Goal: Task Accomplishment & Management: Manage account settings

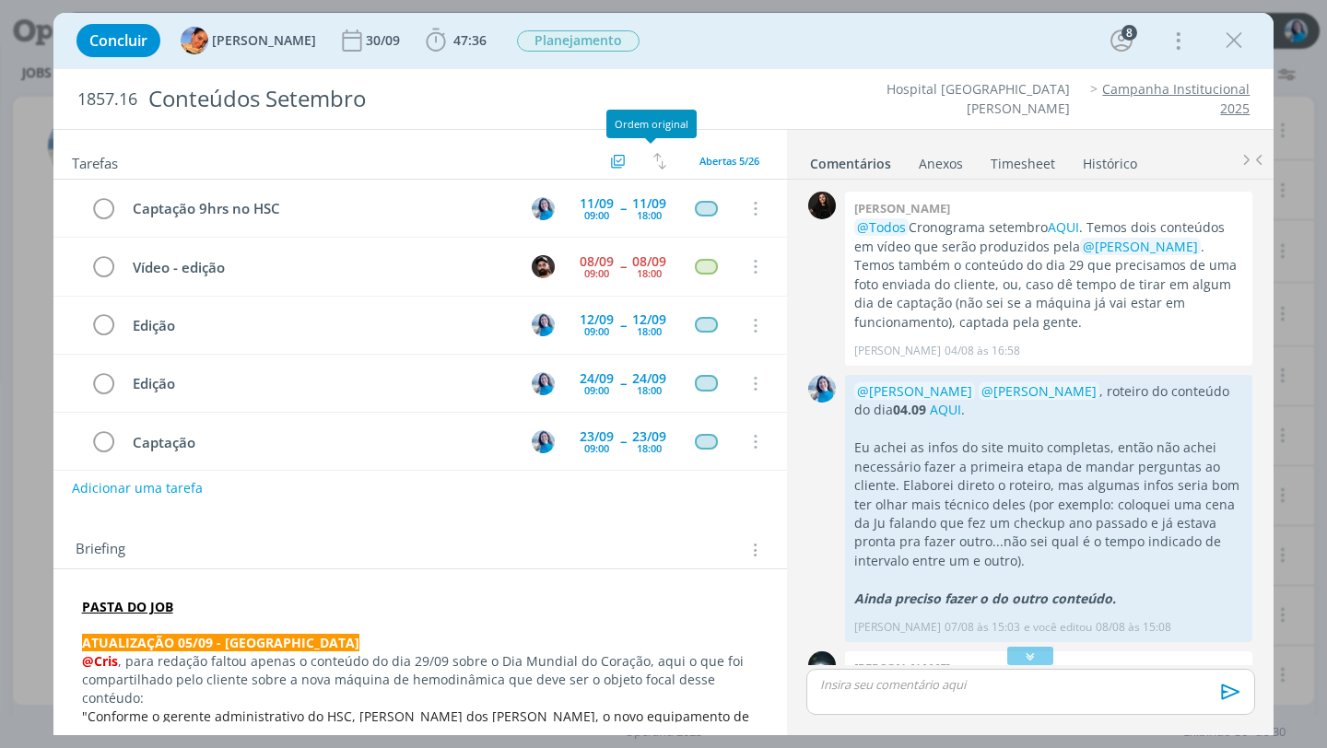
scroll to position [46, 0]
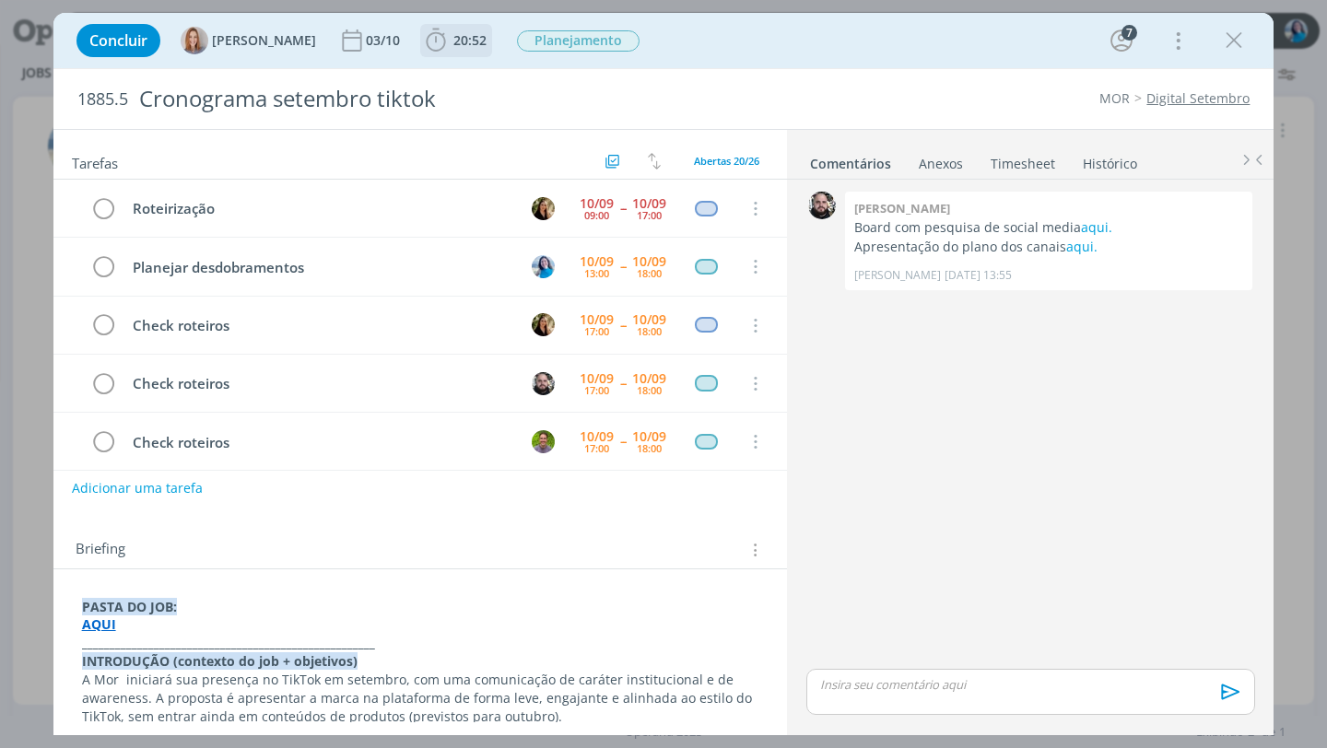
click at [465, 45] on span "20:52" at bounding box center [470, 40] width 33 height 18
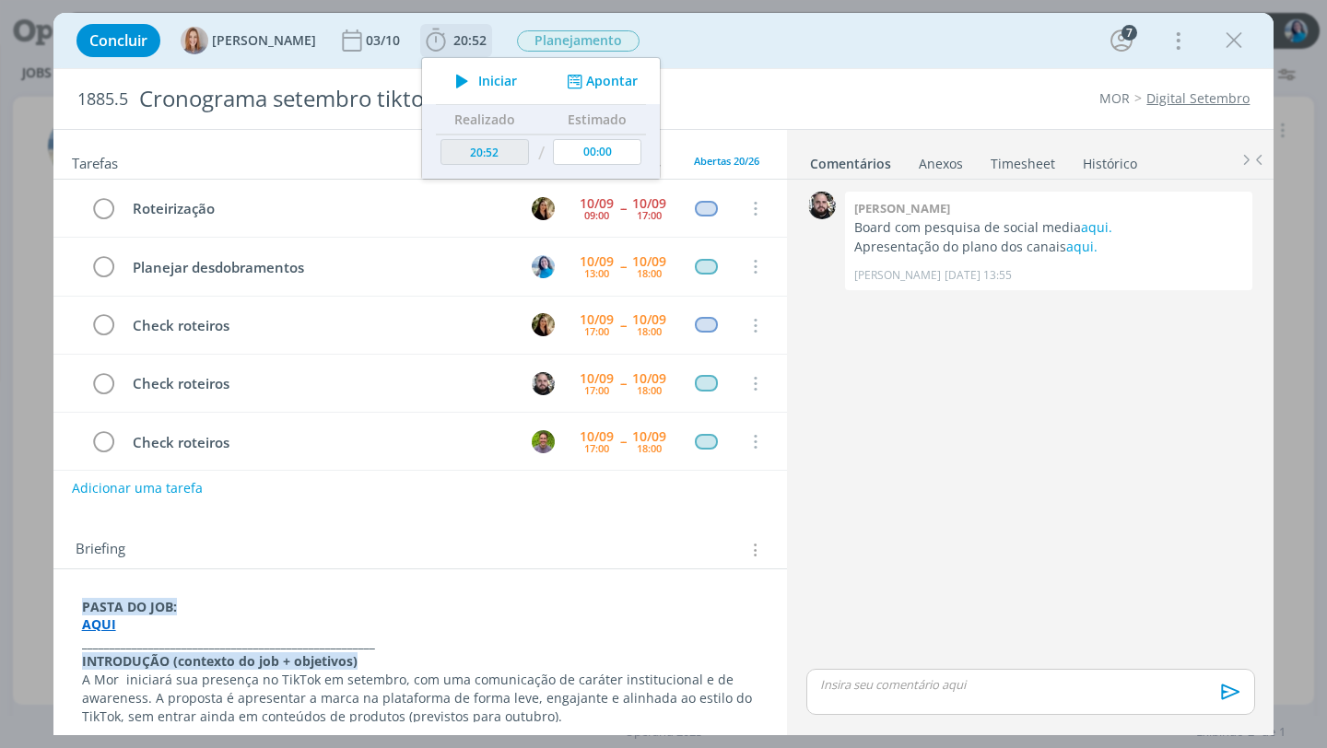
click at [471, 81] on icon "dialog" at bounding box center [462, 81] width 32 height 24
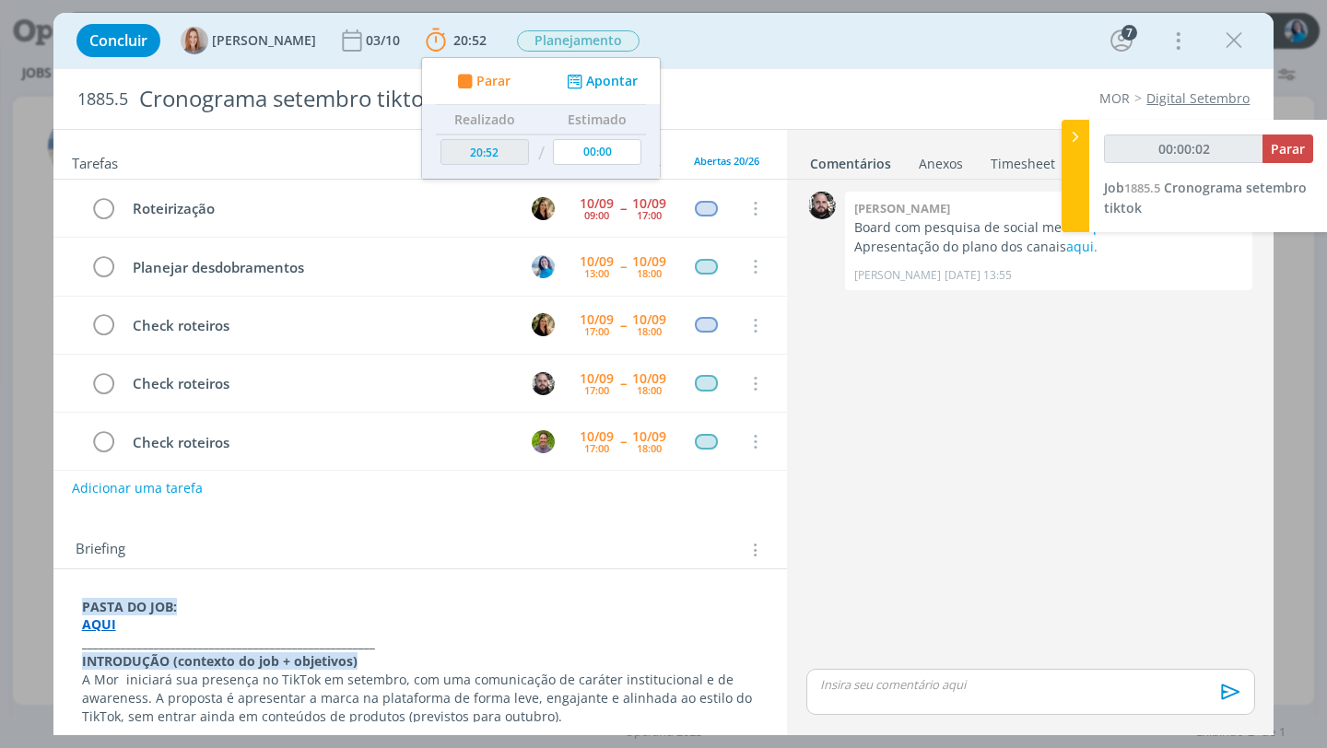
click at [1017, 163] on link "Timesheet" at bounding box center [1023, 160] width 66 height 27
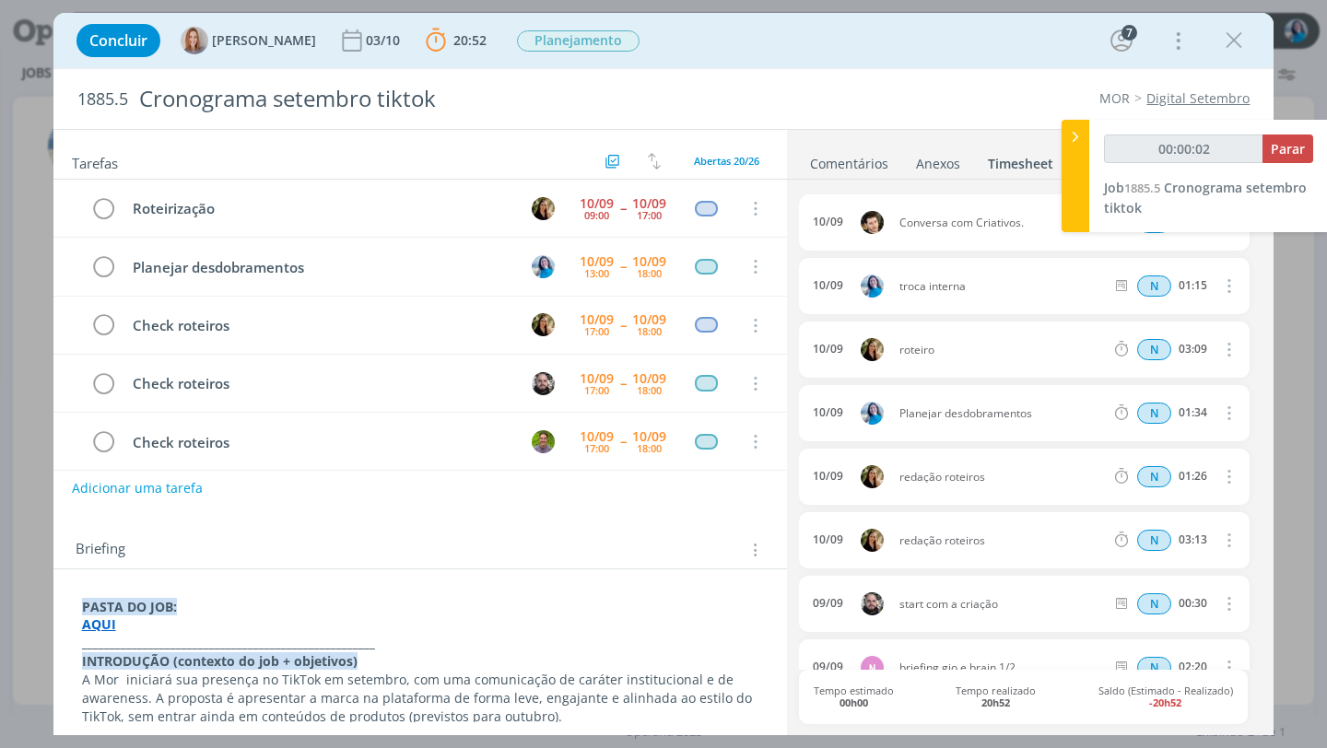
type input "00:00:03"
click at [1077, 139] on icon at bounding box center [1076, 136] width 18 height 19
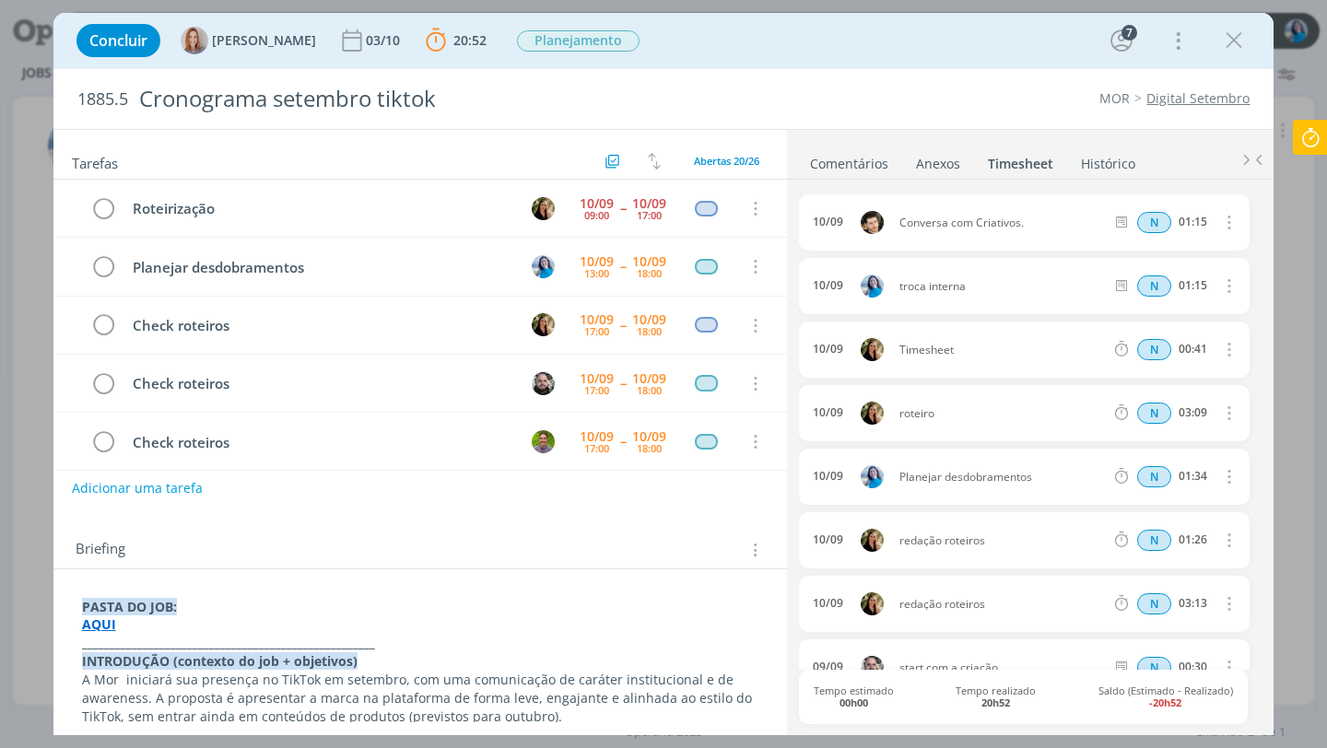
click at [851, 168] on link "Comentários" at bounding box center [849, 160] width 80 height 27
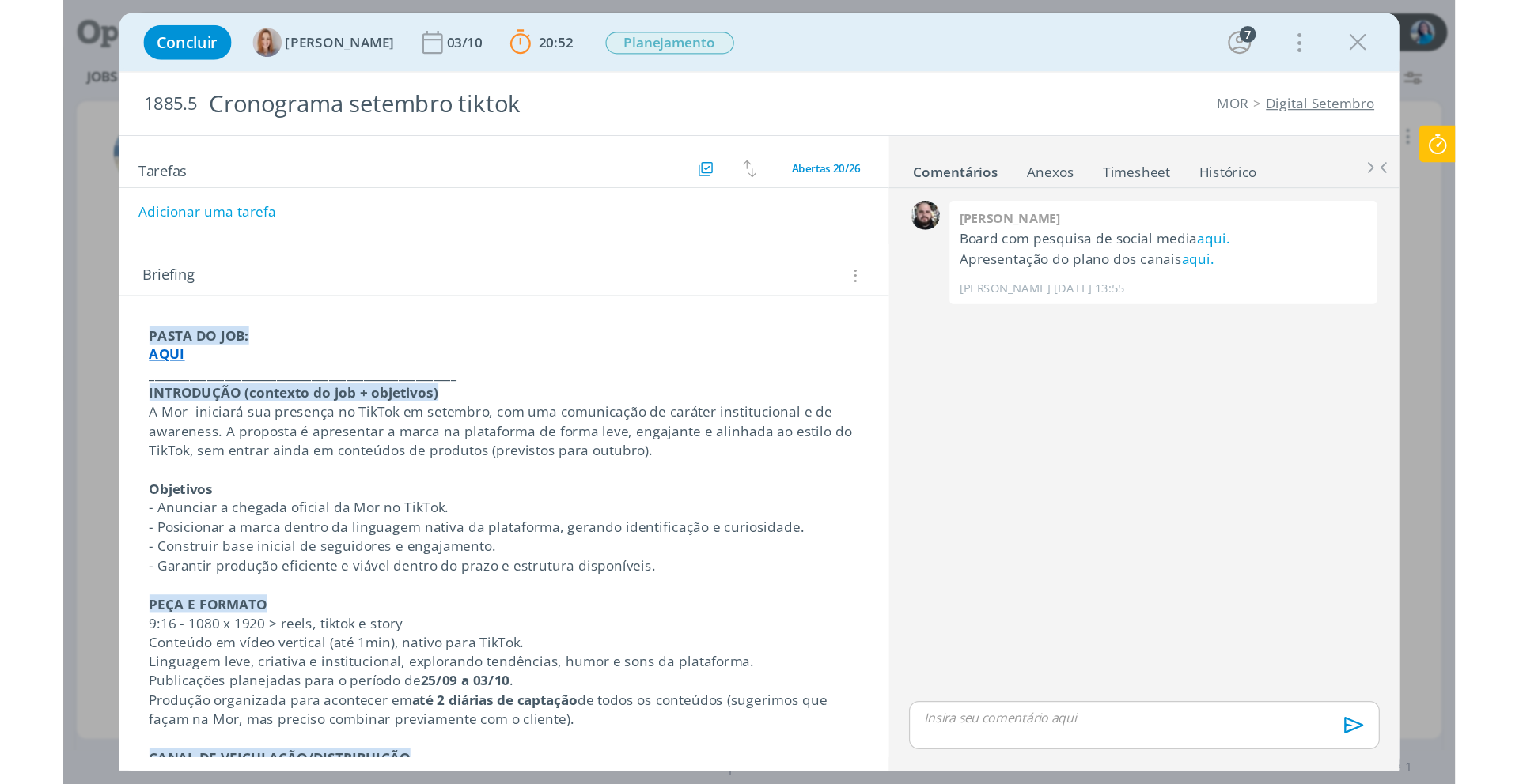
scroll to position [280, 0]
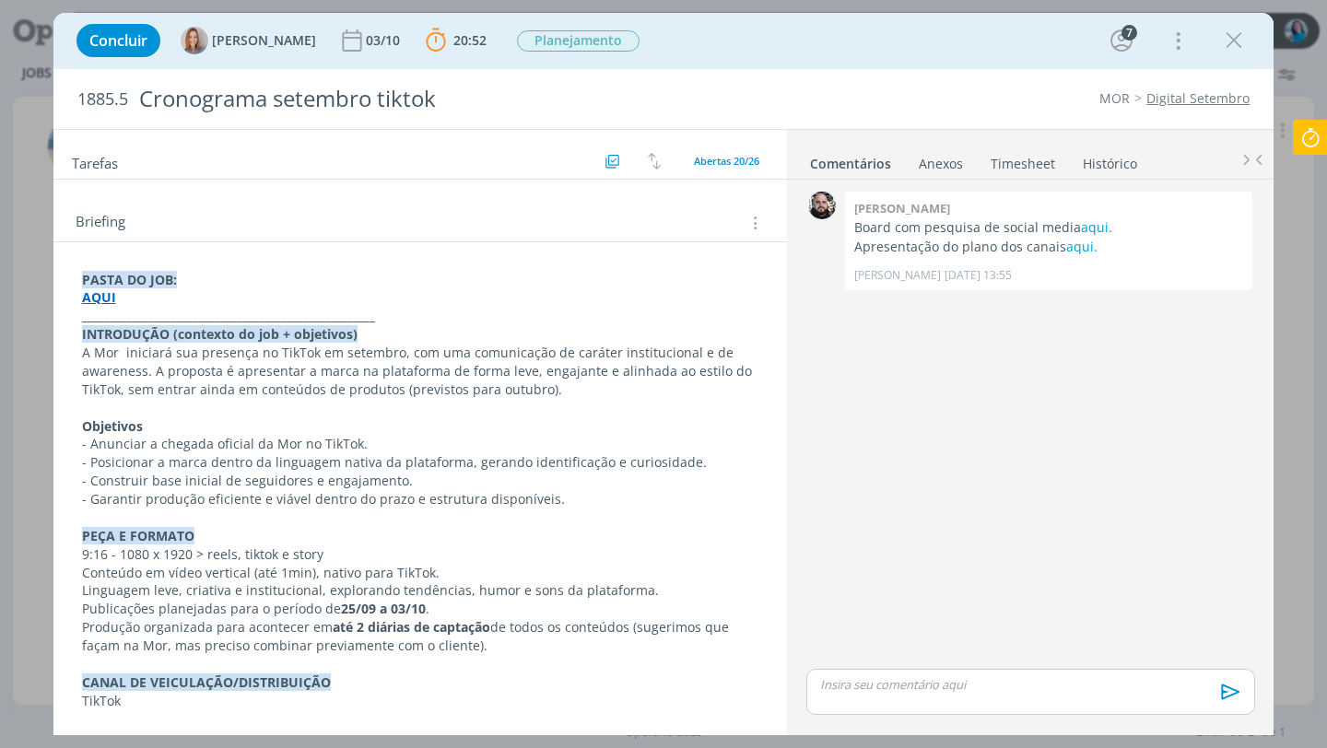
click at [1312, 142] on icon at bounding box center [1310, 138] width 33 height 36
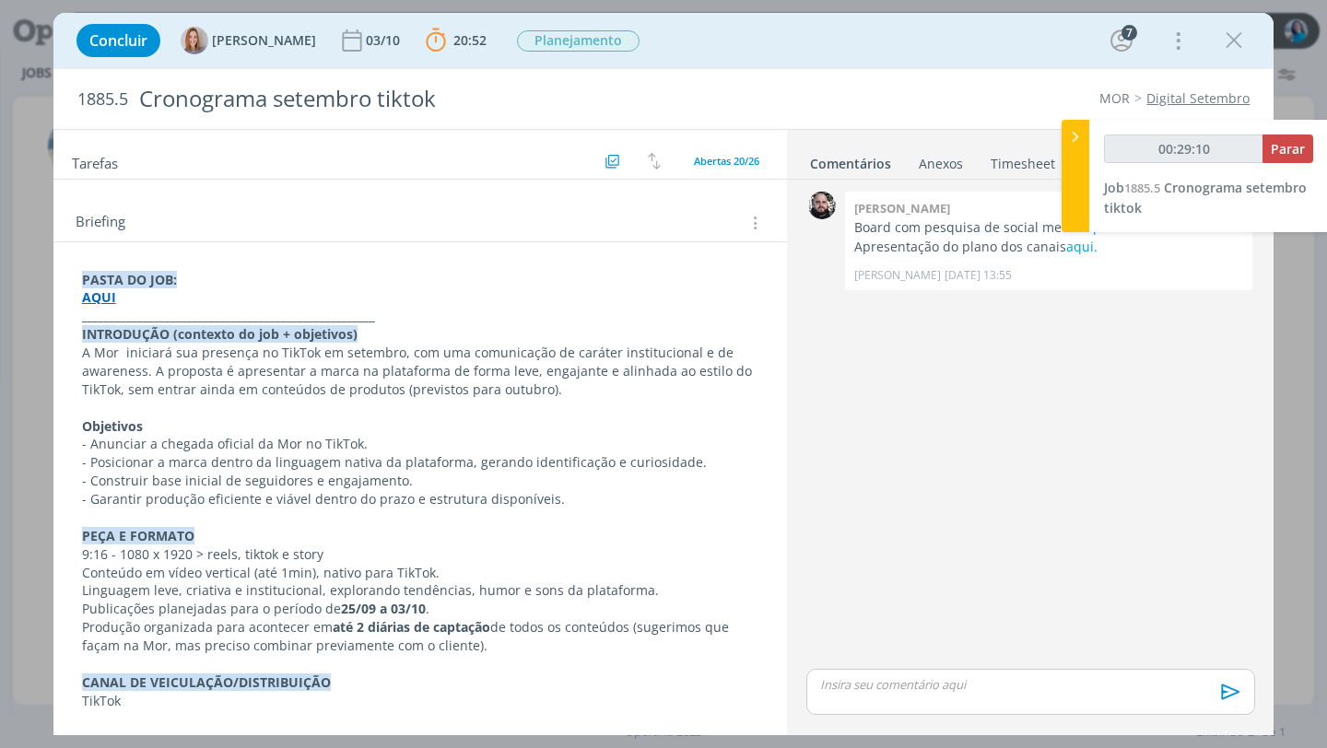
type input "00:29:11"
click at [1286, 147] on span "Parar" at bounding box center [1288, 149] width 34 height 18
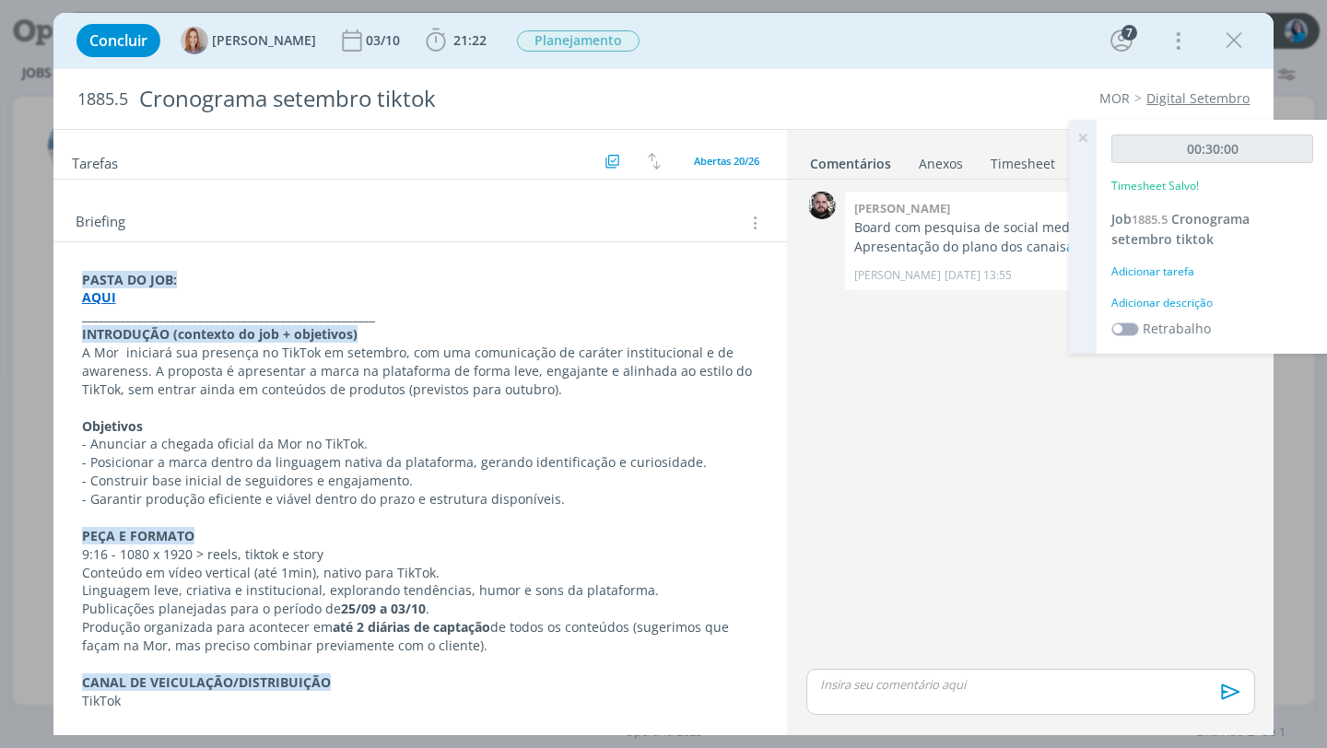
click at [1169, 301] on div "Adicionar descrição" at bounding box center [1213, 303] width 202 height 17
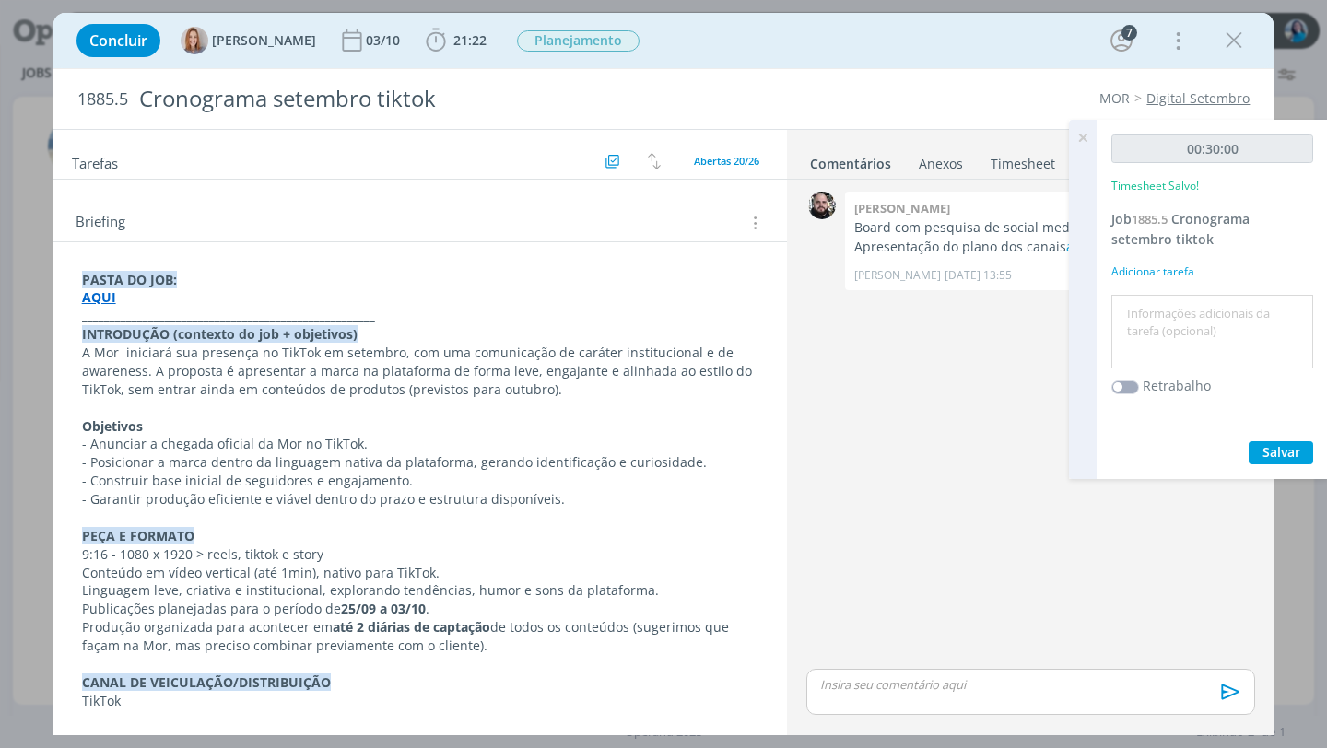
click at [1169, 304] on textarea at bounding box center [1212, 332] width 193 height 65
type textarea "A"
type textarea "l"
type textarea "alinhamento interno"
click at [1288, 453] on span "Salvar" at bounding box center [1282, 452] width 38 height 18
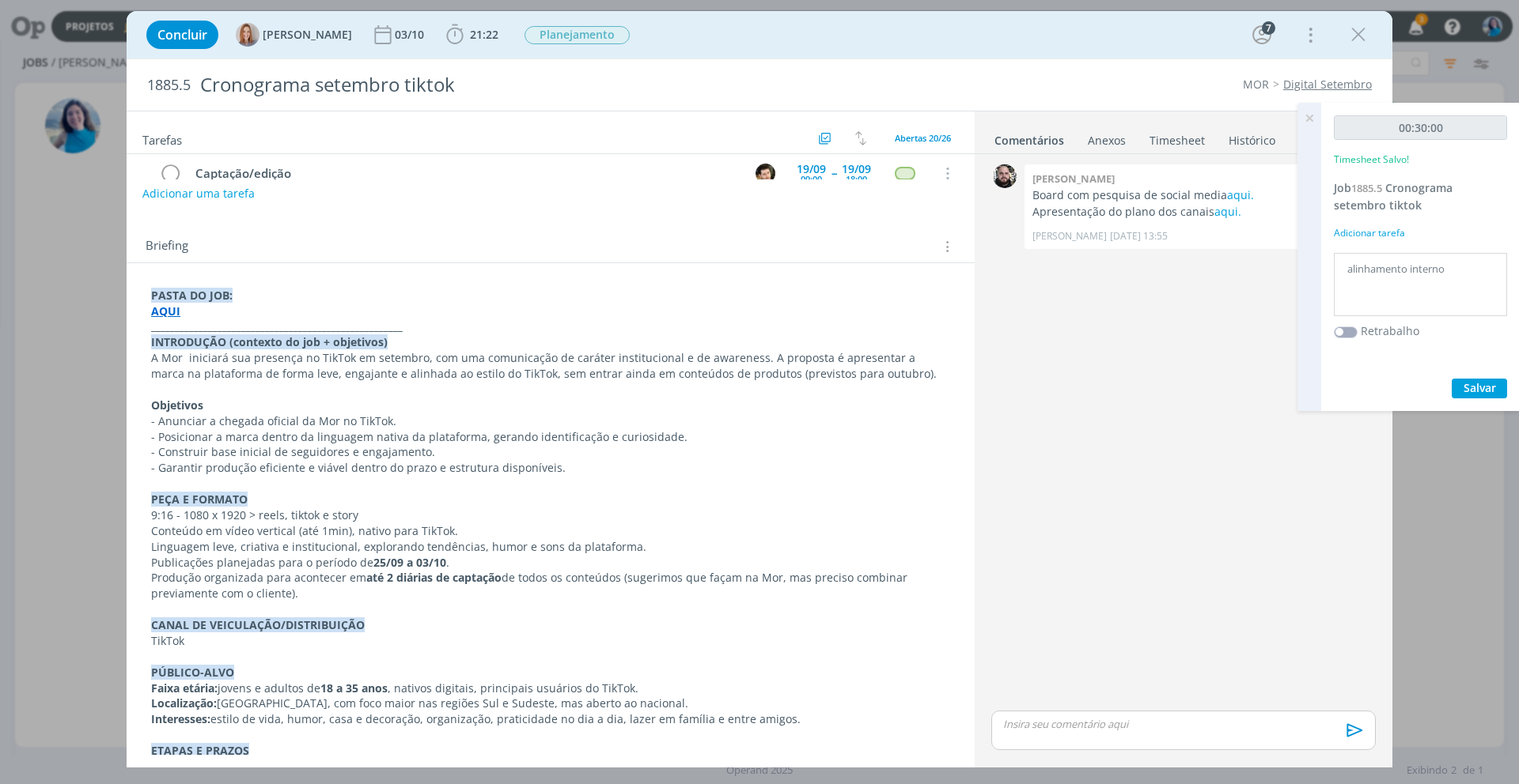
scroll to position [425, 0]
click at [1138, 118] on icon at bounding box center [1309, 118] width 28 height 31
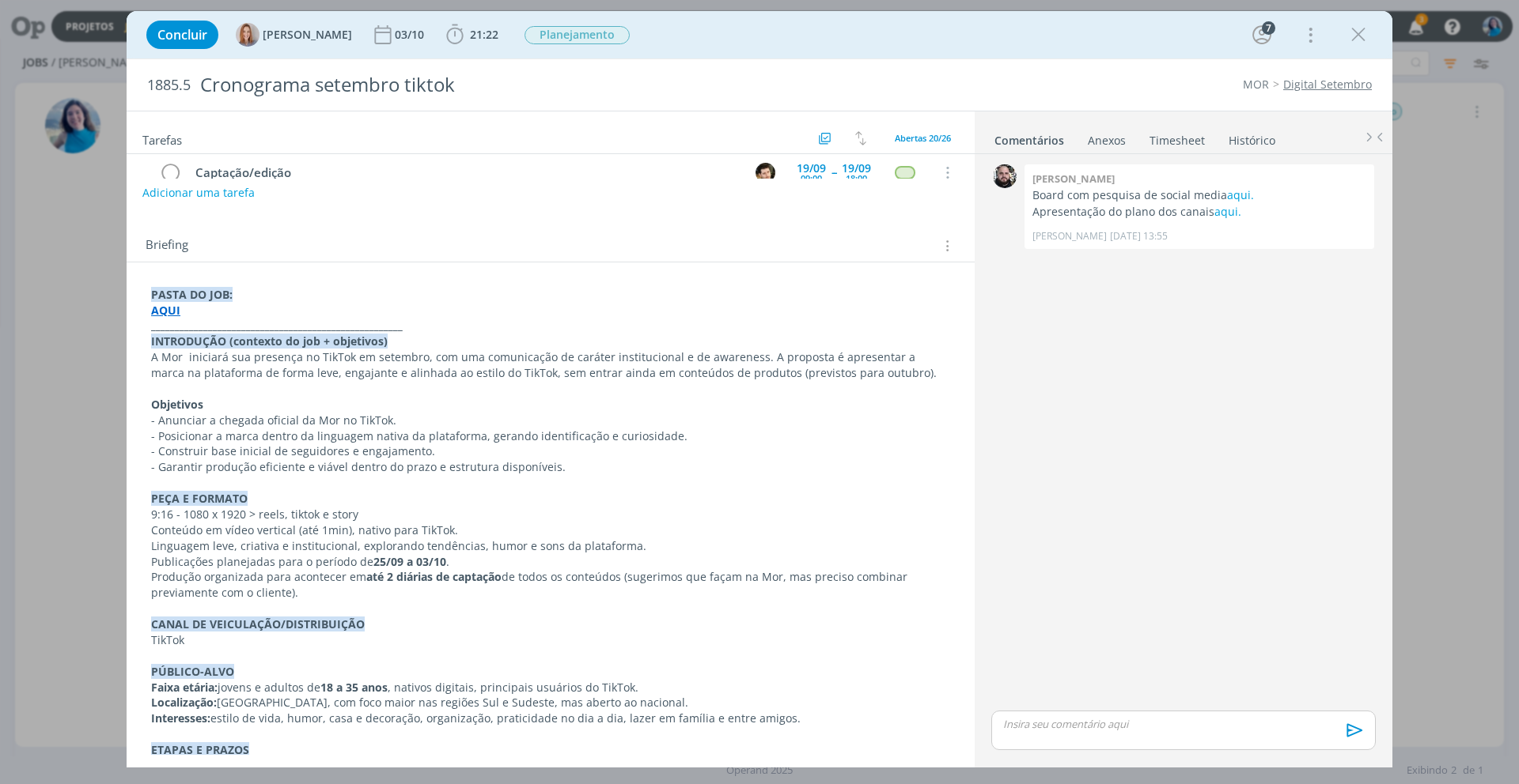
click at [1056, 642] on p "dialog" at bounding box center [1183, 724] width 359 height 15
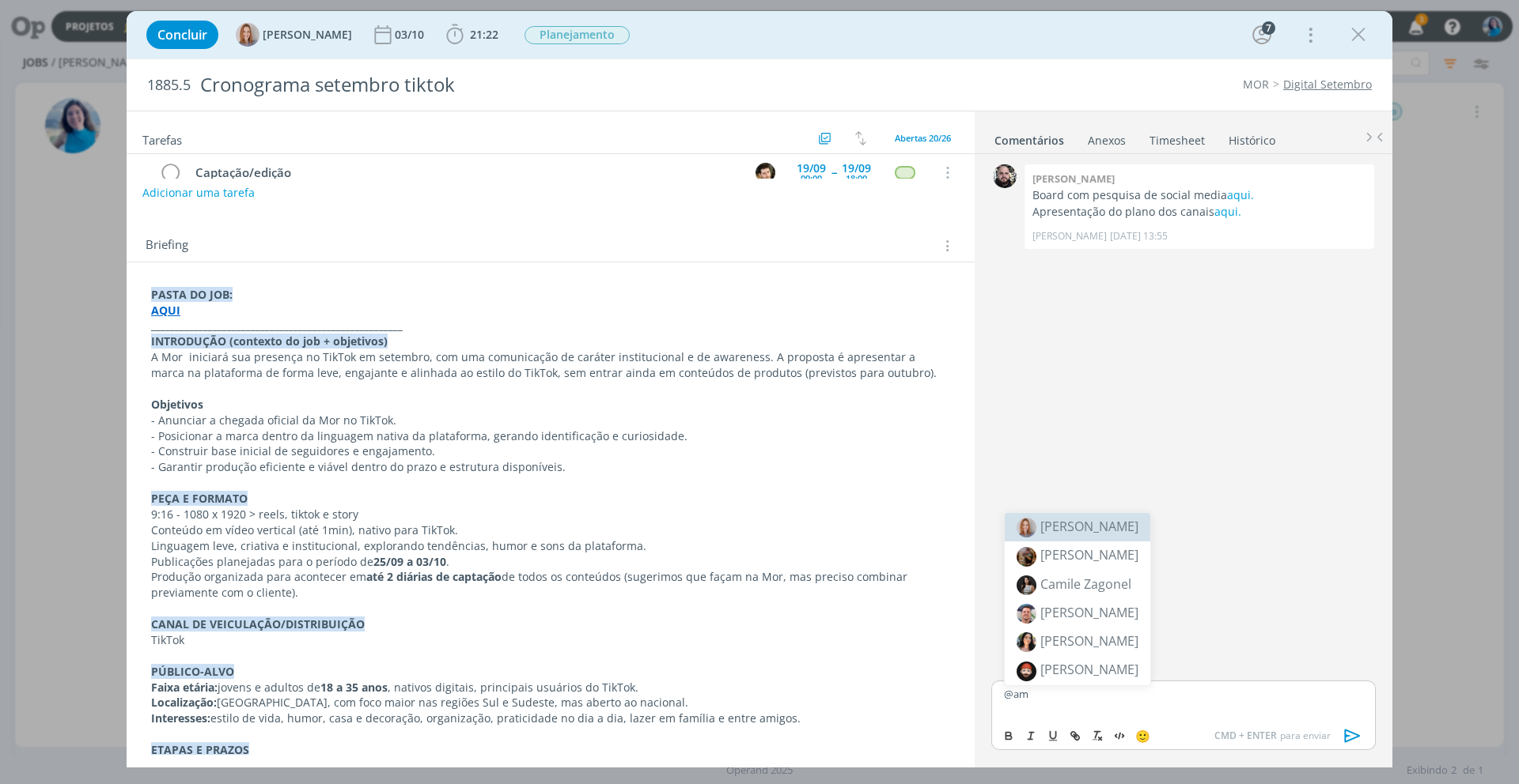
click at [1123, 528] on span "[PERSON_NAME]" at bounding box center [1089, 527] width 98 height 17
click at [1138, 642] on p "﻿ @ Amanda Oliveira ﻿ , montei AQUI" at bounding box center [1183, 694] width 359 height 15
click at [1076, 642] on icon "dialog" at bounding box center [1077, 738] width 5 height 5
type input "AQUI"
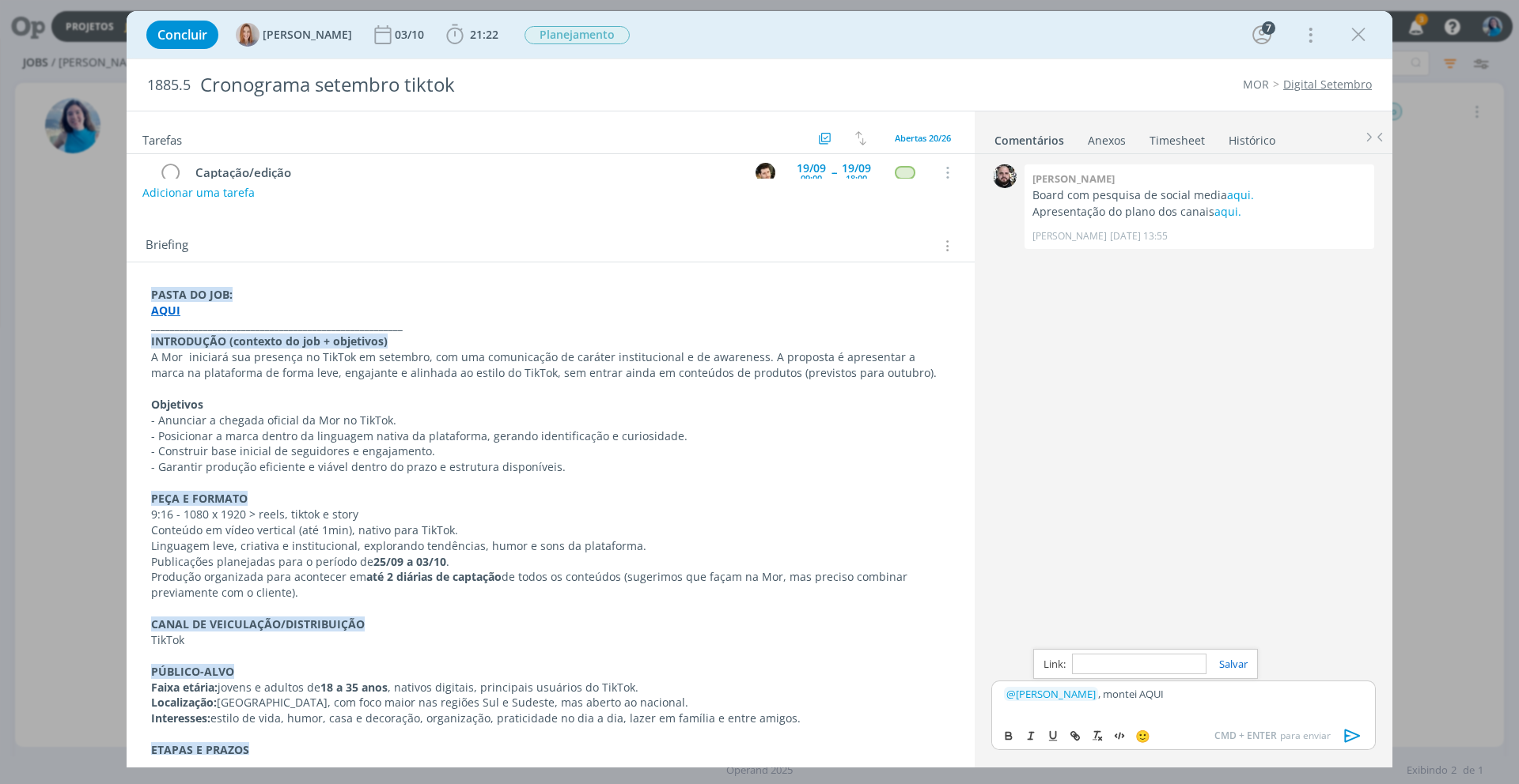
type input "v"
paste input "https://sobeae.sharepoint.com/:w:/r/sites/SOBEAE/_layouts/15/doc.aspx?sourcedoc…"
type input "https://sobeae.sharepoint.com/:w:/r/sites/SOBEAE/_layouts/15/doc.aspx?sourcedoc…"
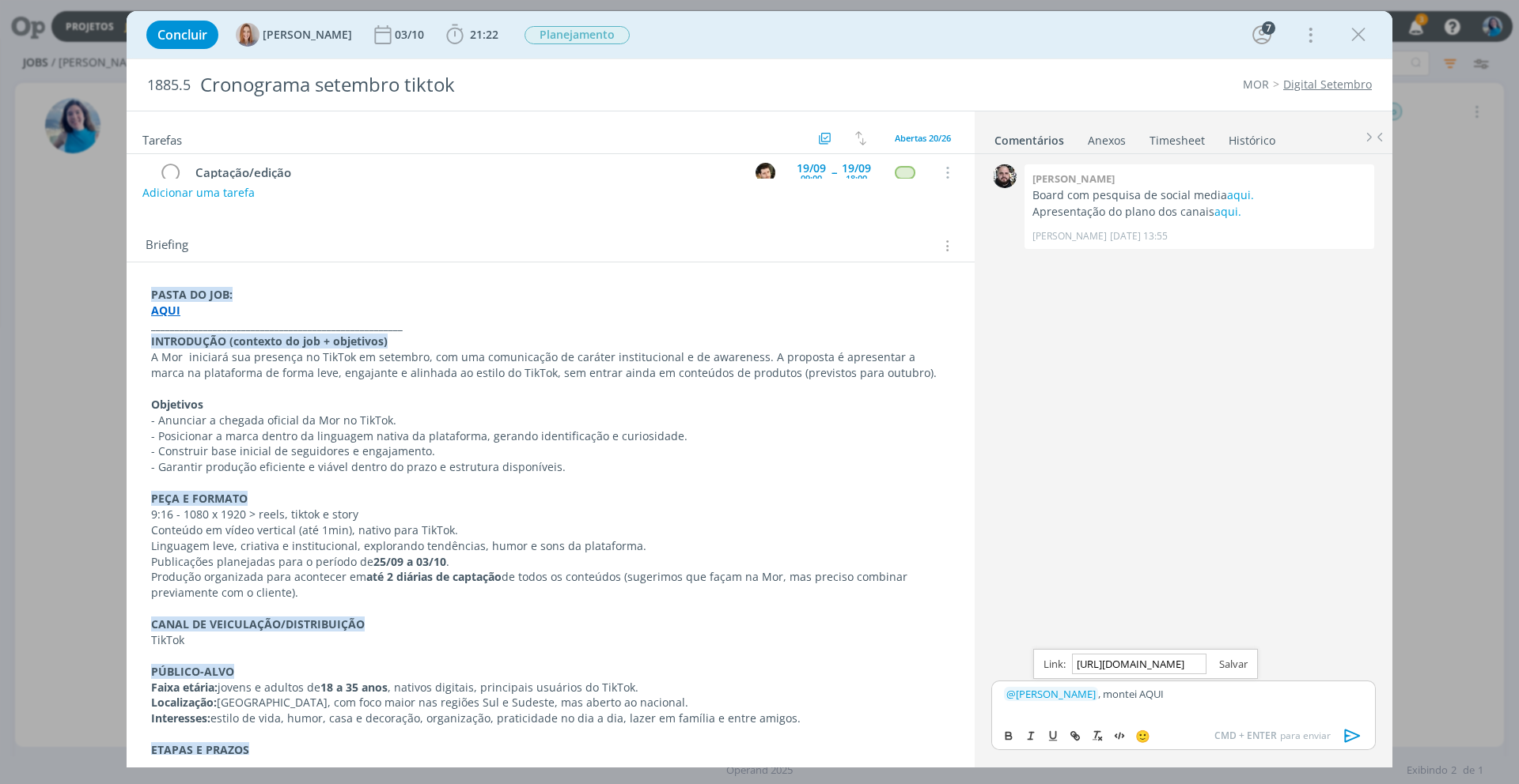
click at [1138, 642] on link "dialog" at bounding box center [1227, 664] width 41 height 15
click at [1138, 642] on p "﻿ @ Amanda Oliveira ﻿ , montei AQUI" at bounding box center [1183, 694] width 359 height 15
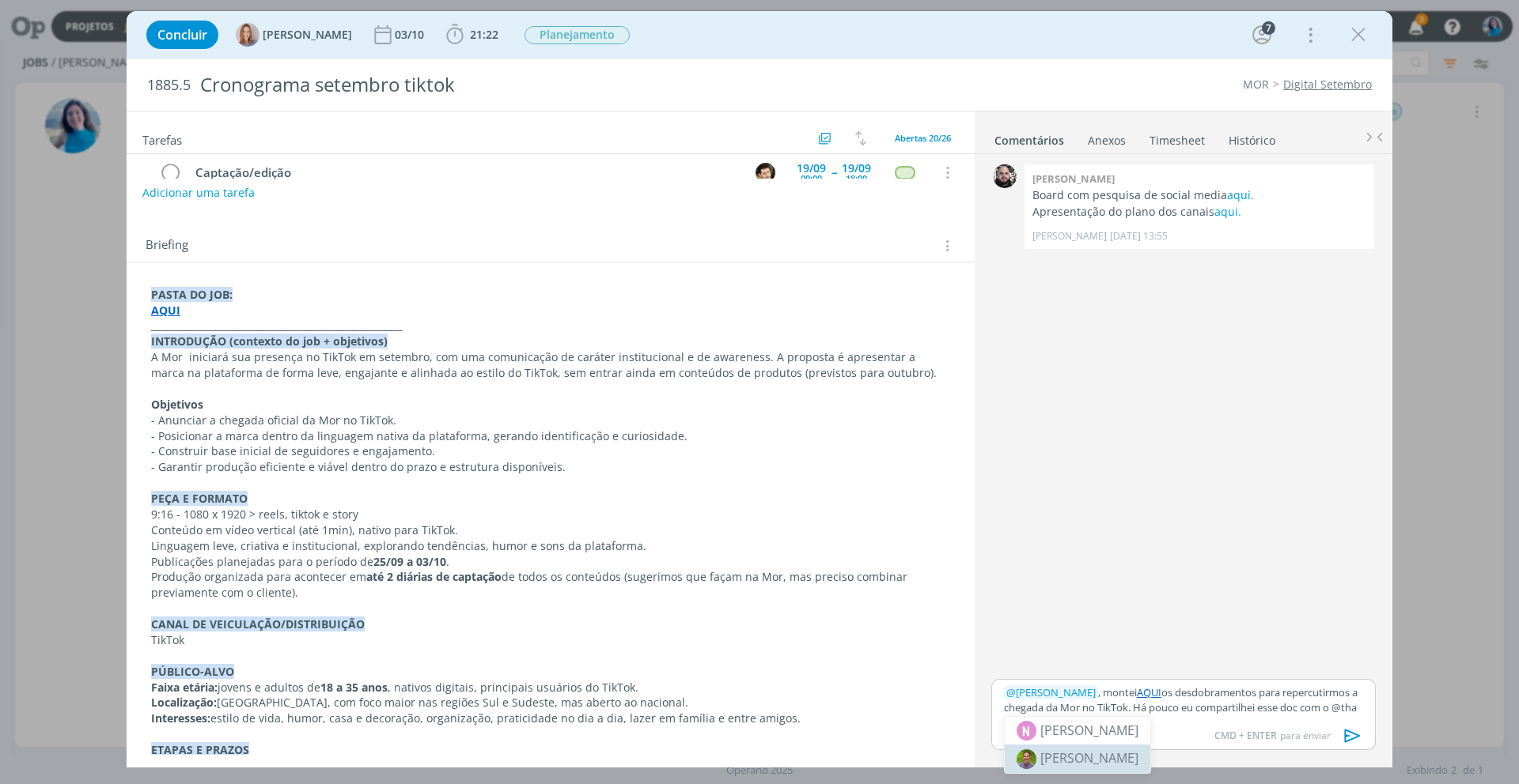
click at [1111, 642] on li "[PERSON_NAME]" at bounding box center [1078, 758] width 146 height 28
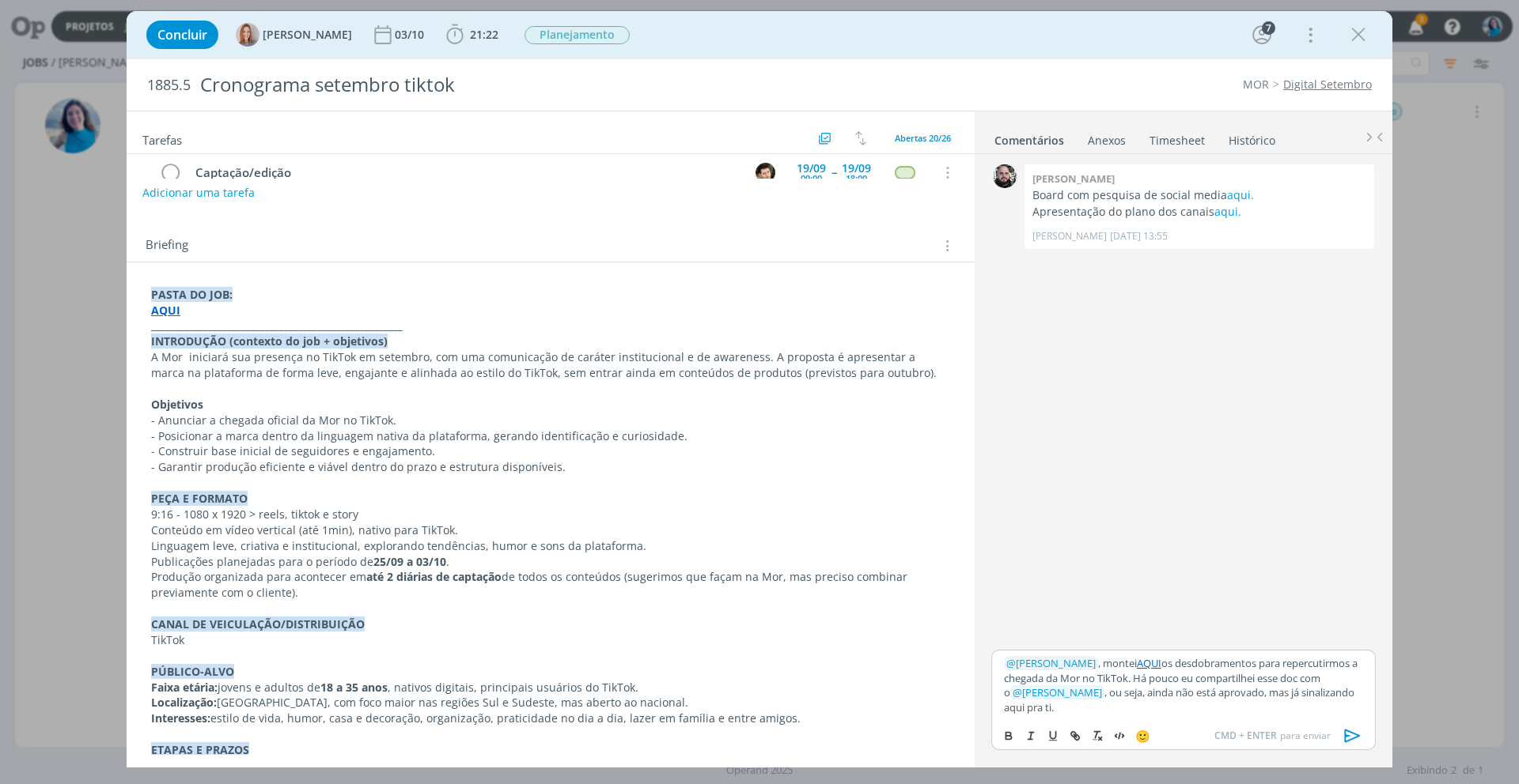
click at [1138, 642] on icon "dialog" at bounding box center [1353, 736] width 24 height 24
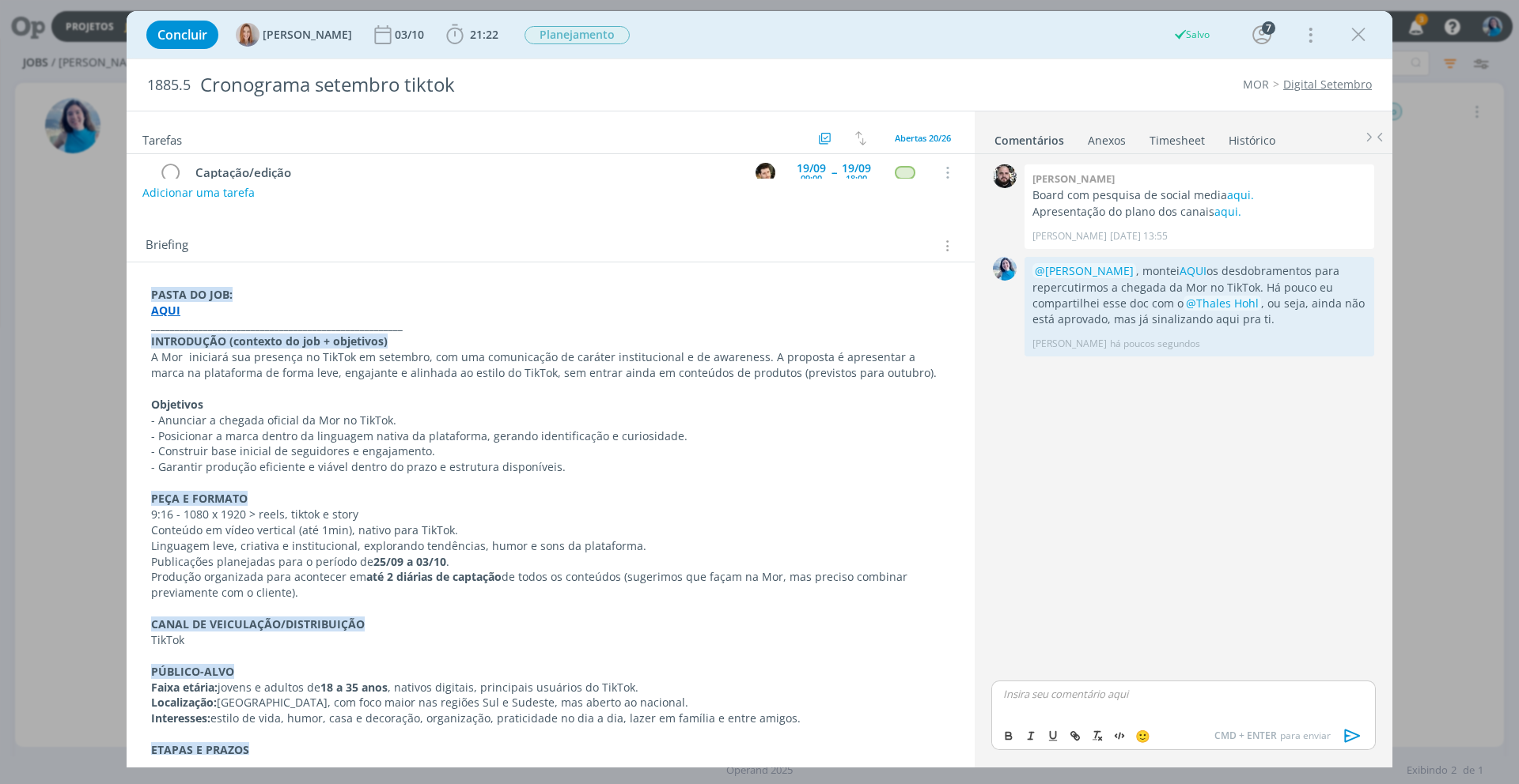
click at [1138, 271] on link "AQUI" at bounding box center [1192, 271] width 27 height 15
click at [1138, 346] on icon "dialog" at bounding box center [1355, 347] width 17 height 15
click at [1138, 365] on link "Editar" at bounding box center [1302, 369] width 125 height 25
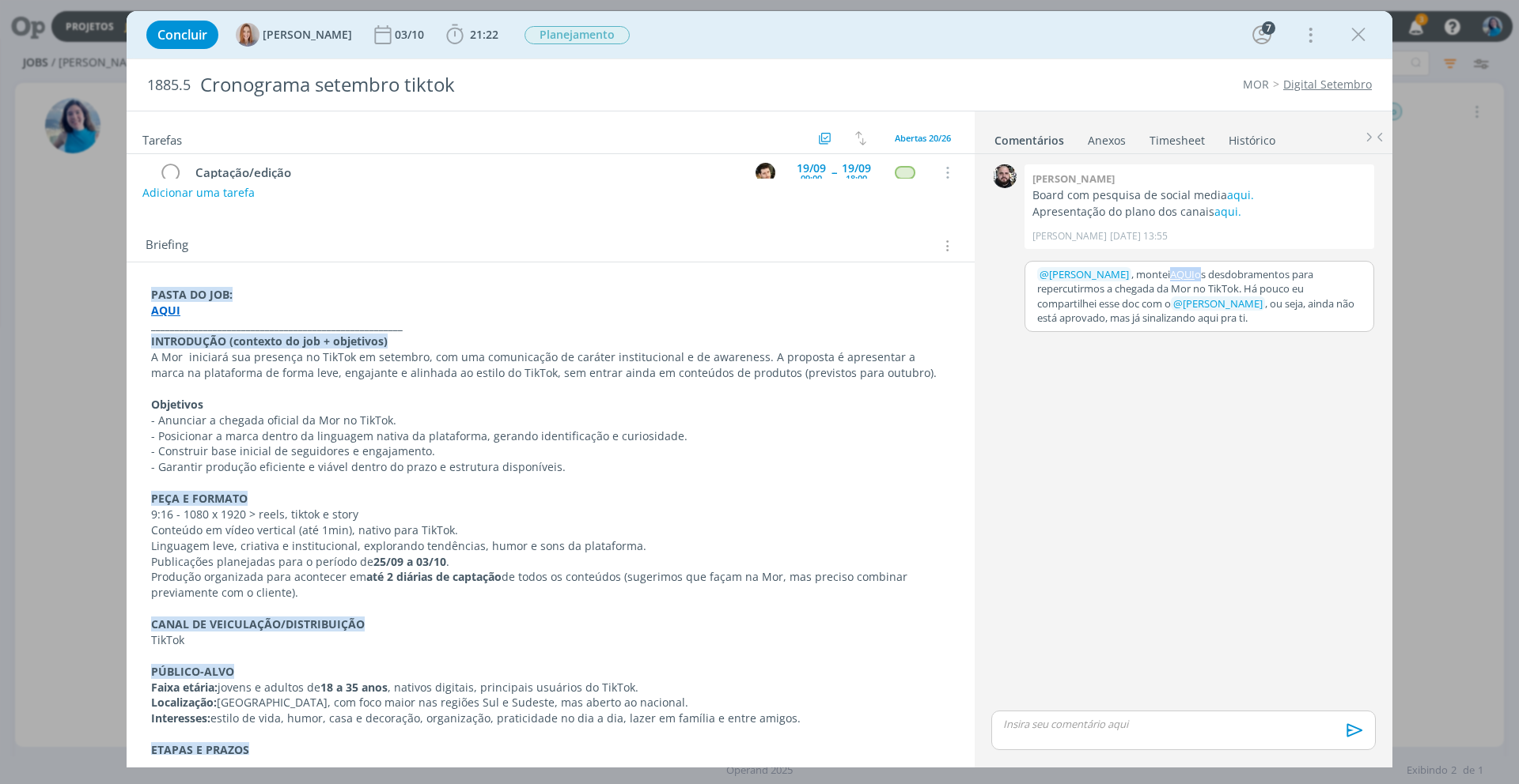
drag, startPoint x: 1174, startPoint y: 274, endPoint x: 1199, endPoint y: 270, distance: 25.3
click at [1138, 270] on p "﻿ @ Amanda Oliveira ﻿ , montei AQUI os desdobramentos para repercutirmos a cheg…" at bounding box center [1199, 297] width 324 height 58
click at [1111, 339] on icon "dialog" at bounding box center [1108, 341] width 13 height 13
paste input "https://sobeae.sharepoint.com/sites/SOBEAE/_layouts/15/doc.aspx?sourcedoc={3a2c…"
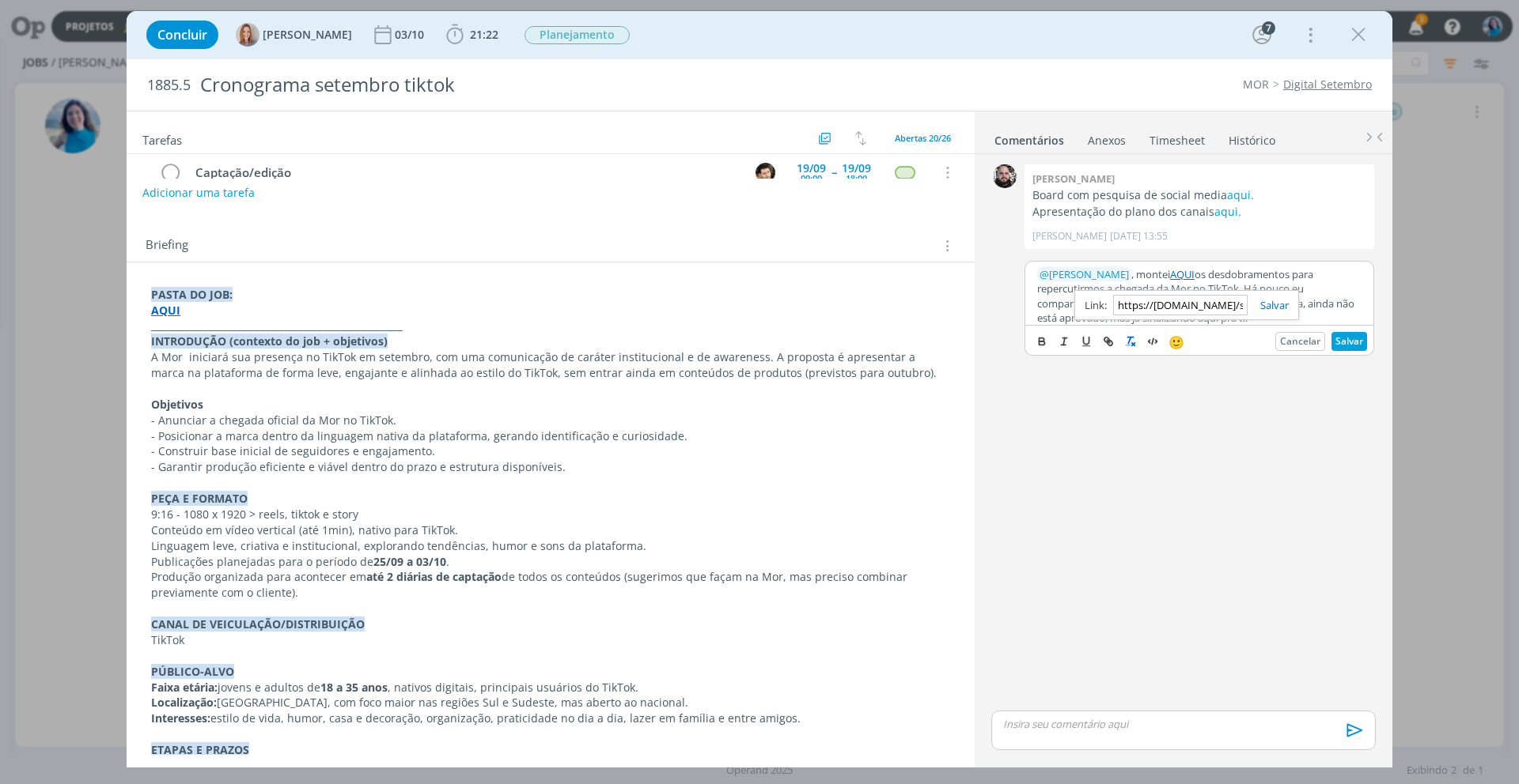
scroll to position [0, 524]
type input "https://sobeae.sharepoint.com/sites/SOBEAE/_layouts/15/doc.aspx?sourcedoc={3a2c…"
click at [1138, 308] on link "dialog" at bounding box center [1268, 305] width 41 height 15
click at [1138, 339] on button "Salvar" at bounding box center [1348, 341] width 35 height 19
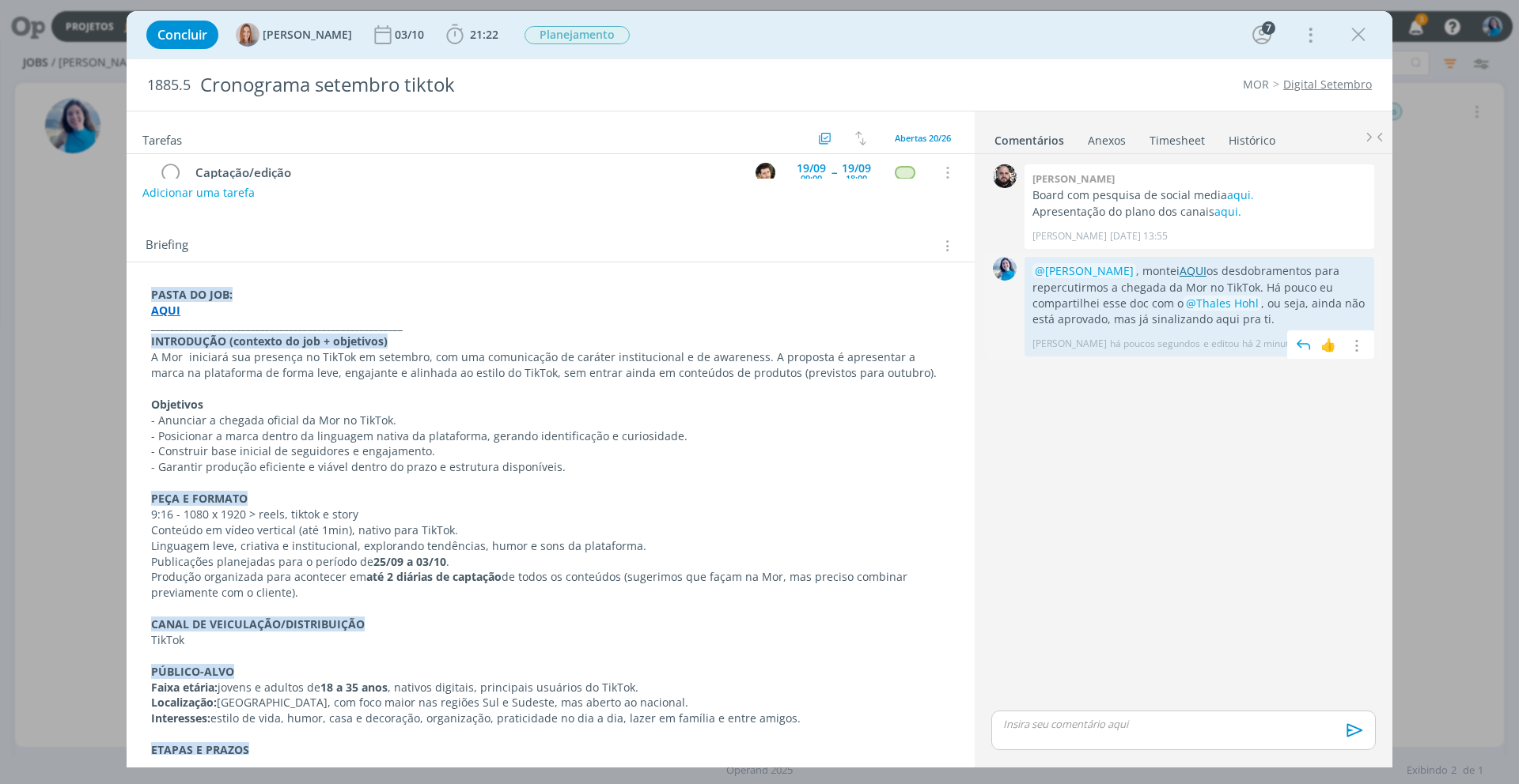
click at [1138, 274] on link "AQUI" at bounding box center [1192, 271] width 27 height 15
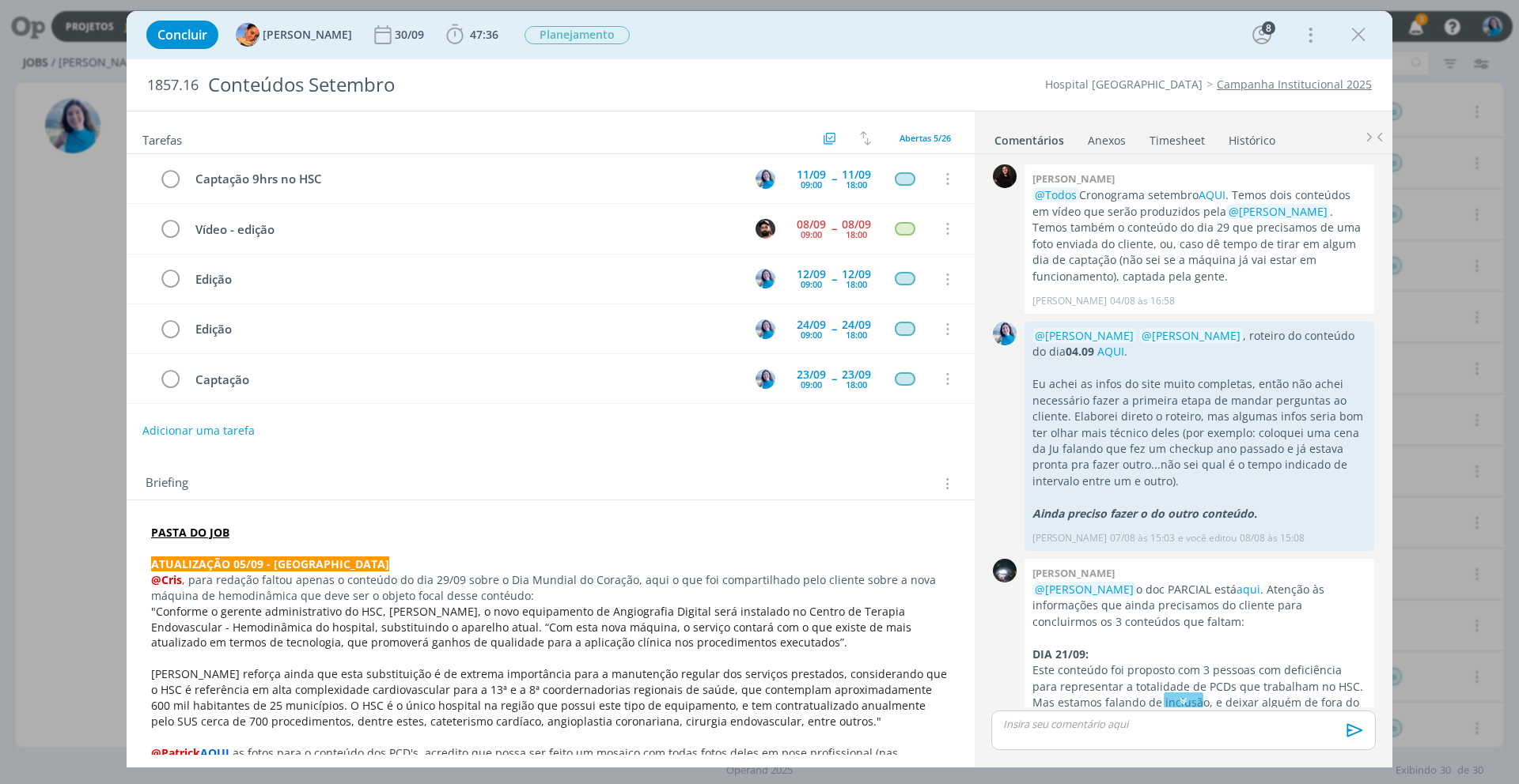
scroll to position [39, 0]
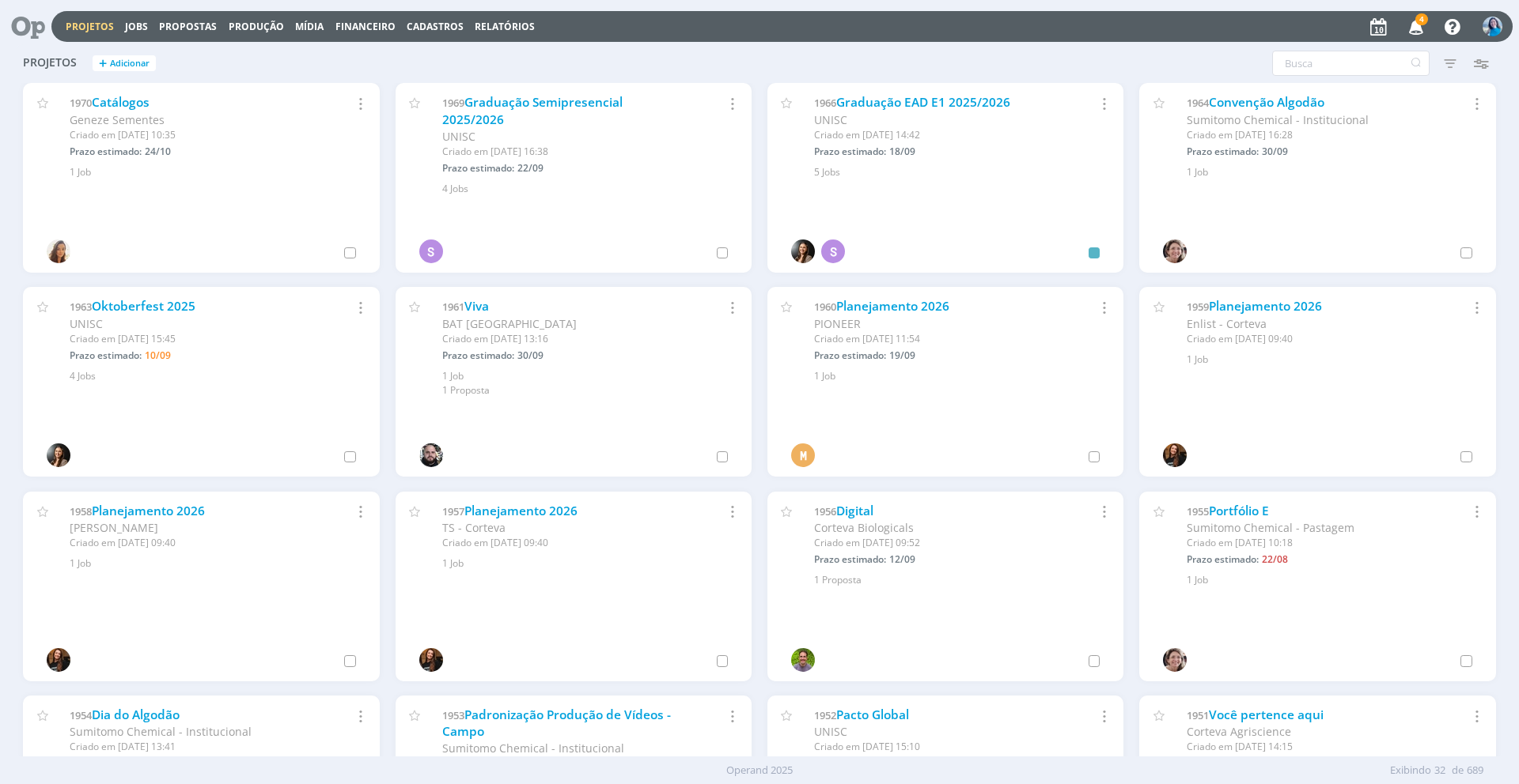
click at [1420, 30] on icon "button" at bounding box center [1416, 26] width 27 height 27
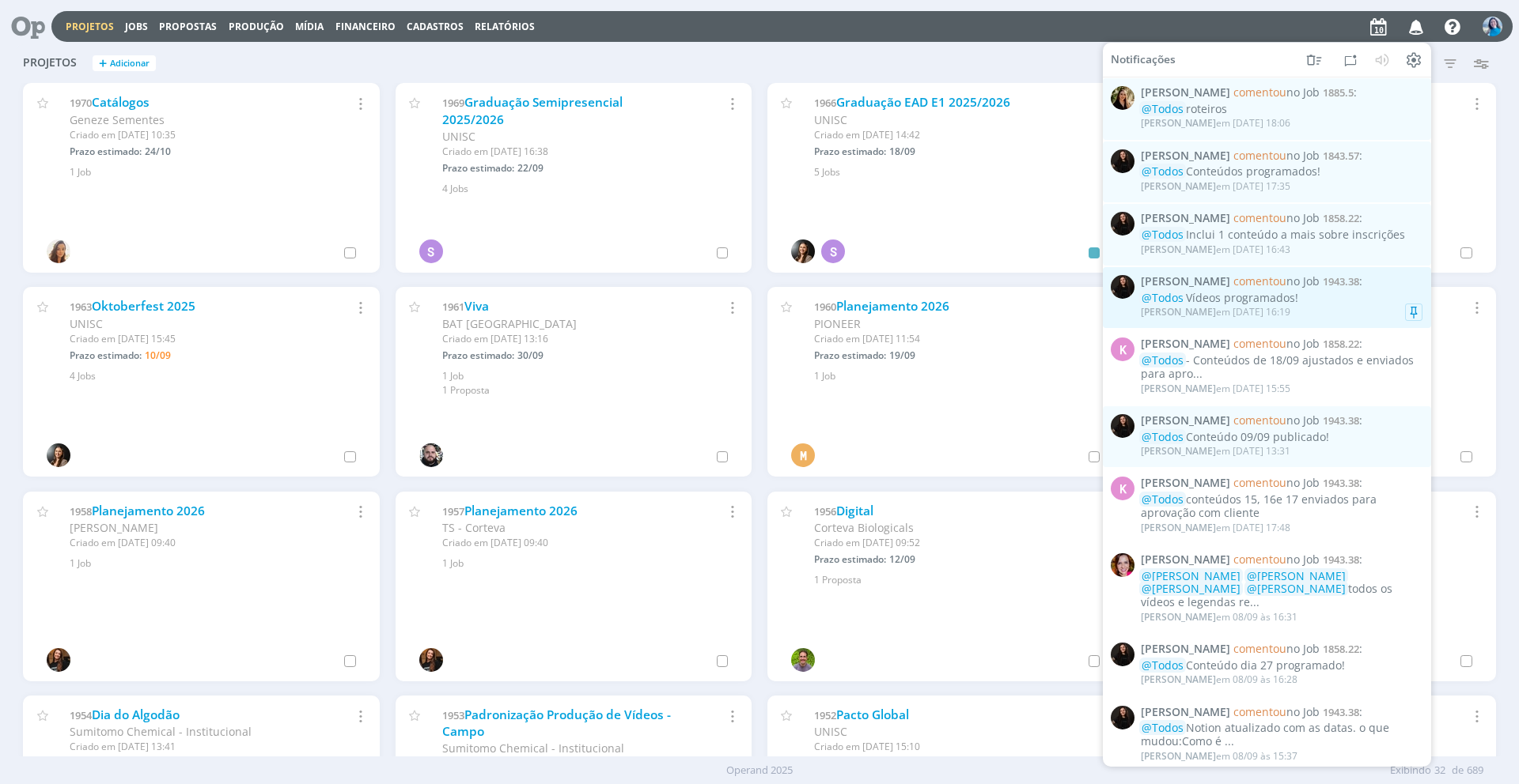
click at [1360, 298] on div "@Todos Vídeos programados!" at bounding box center [1281, 298] width 281 height 14
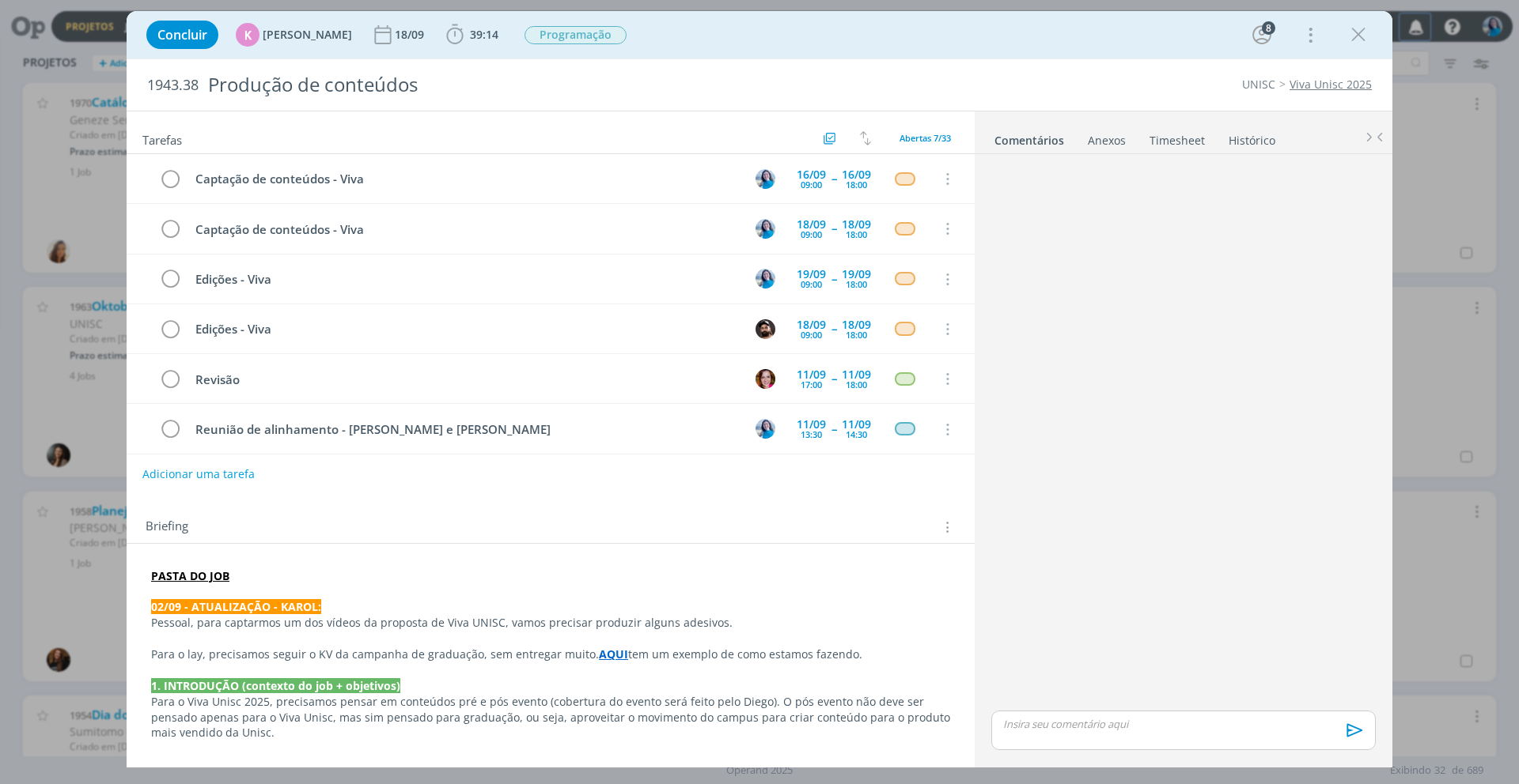
scroll to position [1397, 0]
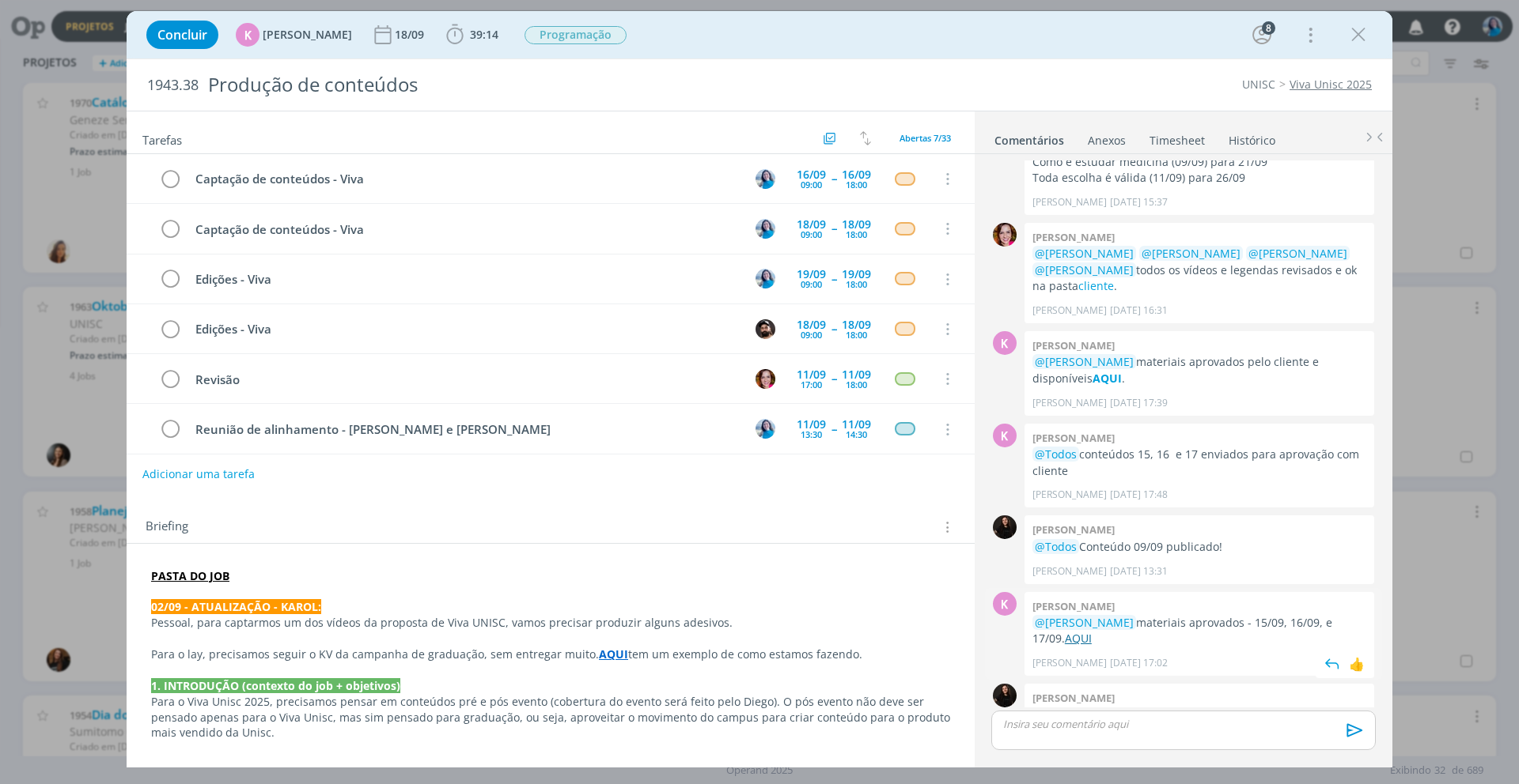
click at [1065, 631] on link "AQUI" at bounding box center [1078, 639] width 27 height 15
click at [1366, 33] on icon "dialog" at bounding box center [1359, 35] width 24 height 24
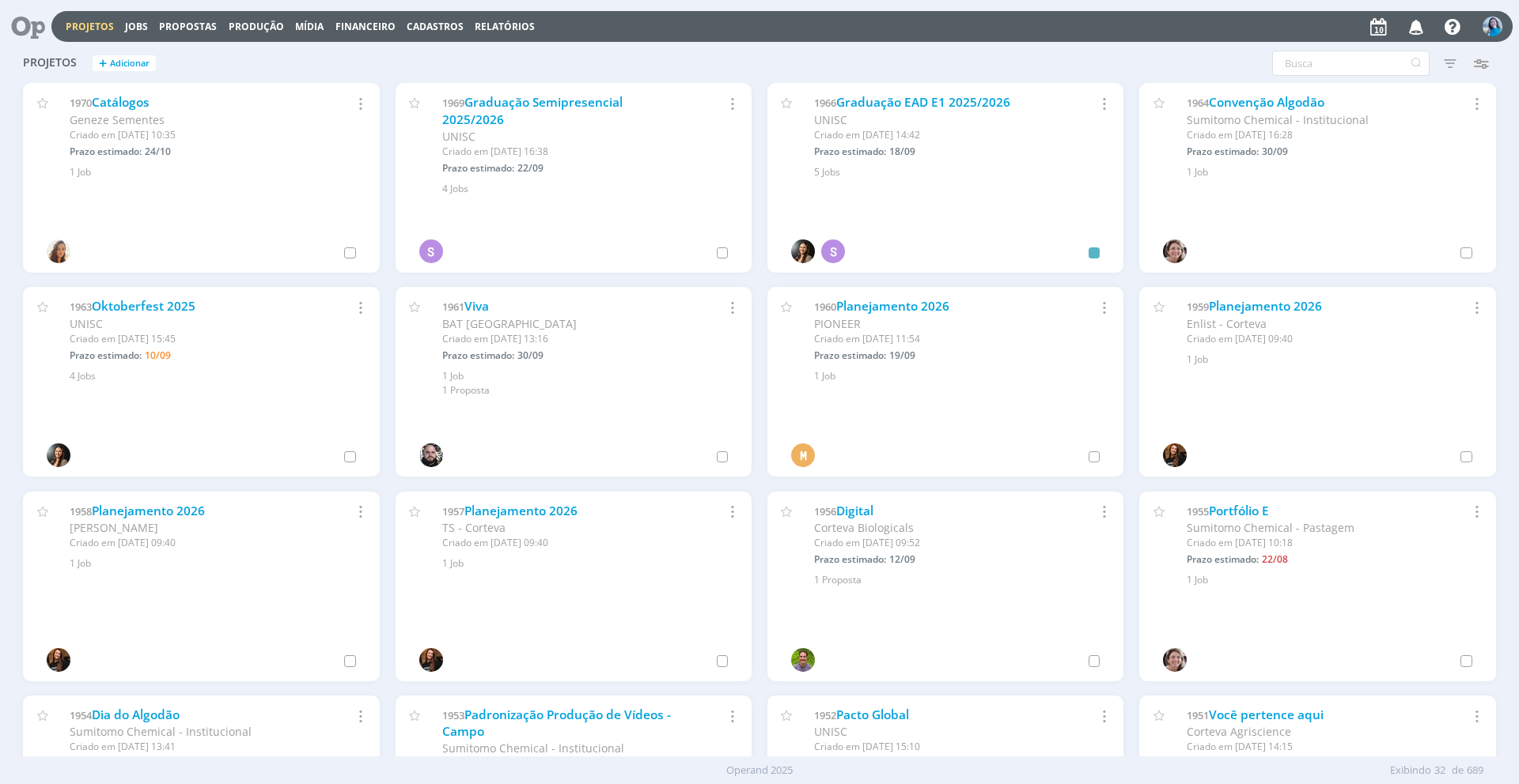
click at [1412, 27] on div "Projetos Jobs Propostas Produção Mídia Financeiro Cadastros Relatórios Notifica…" at bounding box center [760, 392] width 1519 height 784
click at [1412, 27] on icon "button" at bounding box center [1416, 26] width 27 height 27
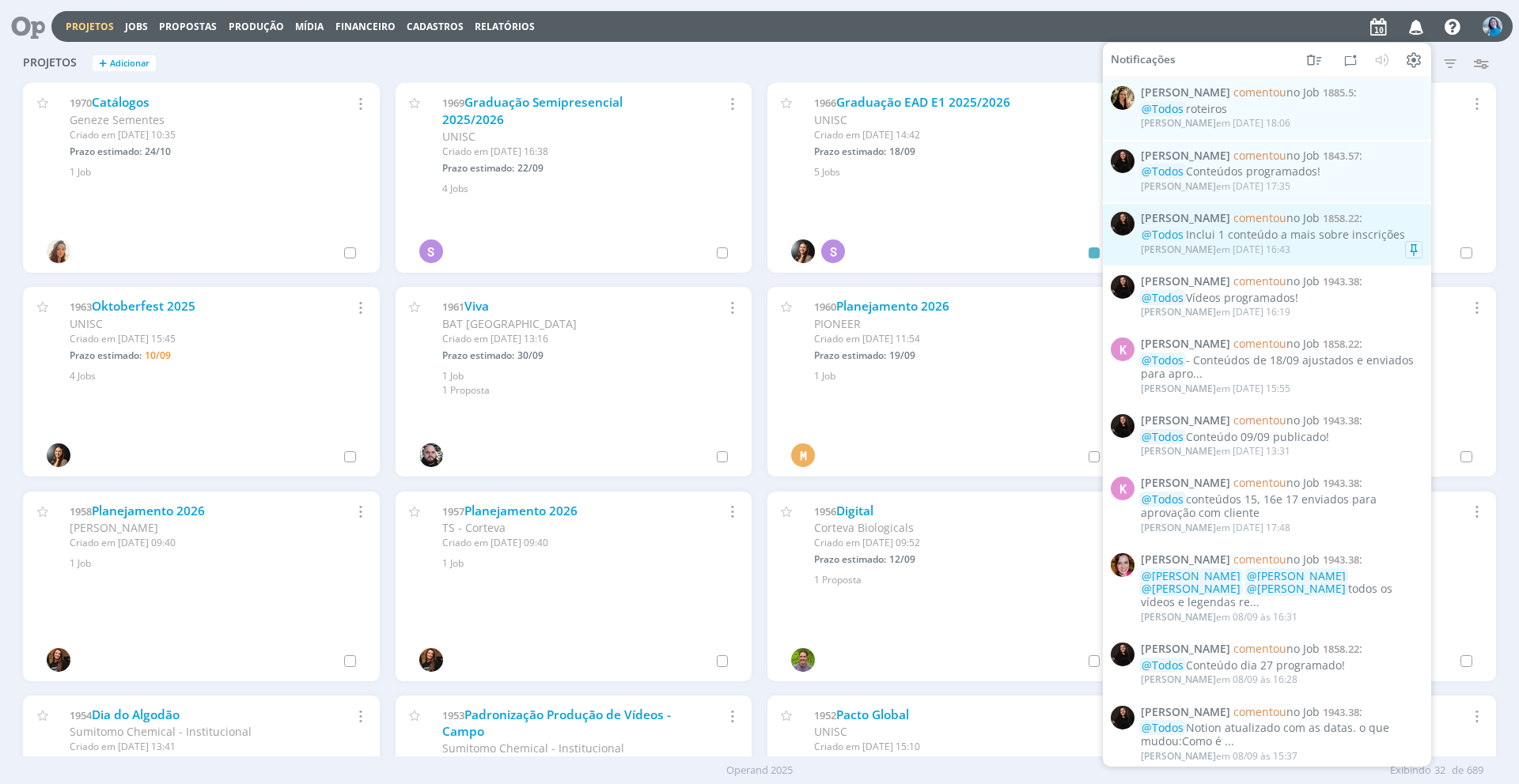
click at [1308, 220] on span "comentou no Job" at bounding box center [1276, 218] width 86 height 15
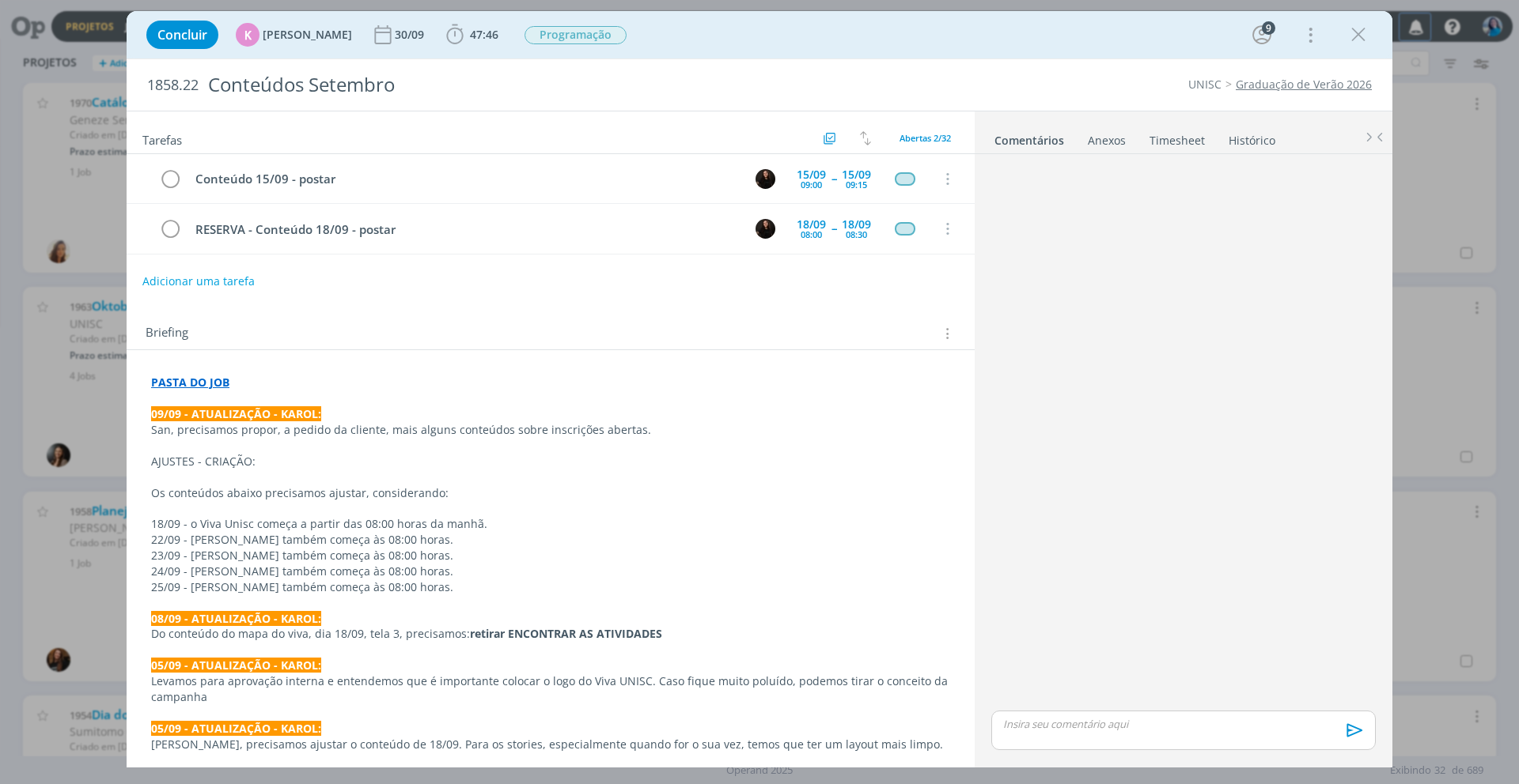
scroll to position [2223, 0]
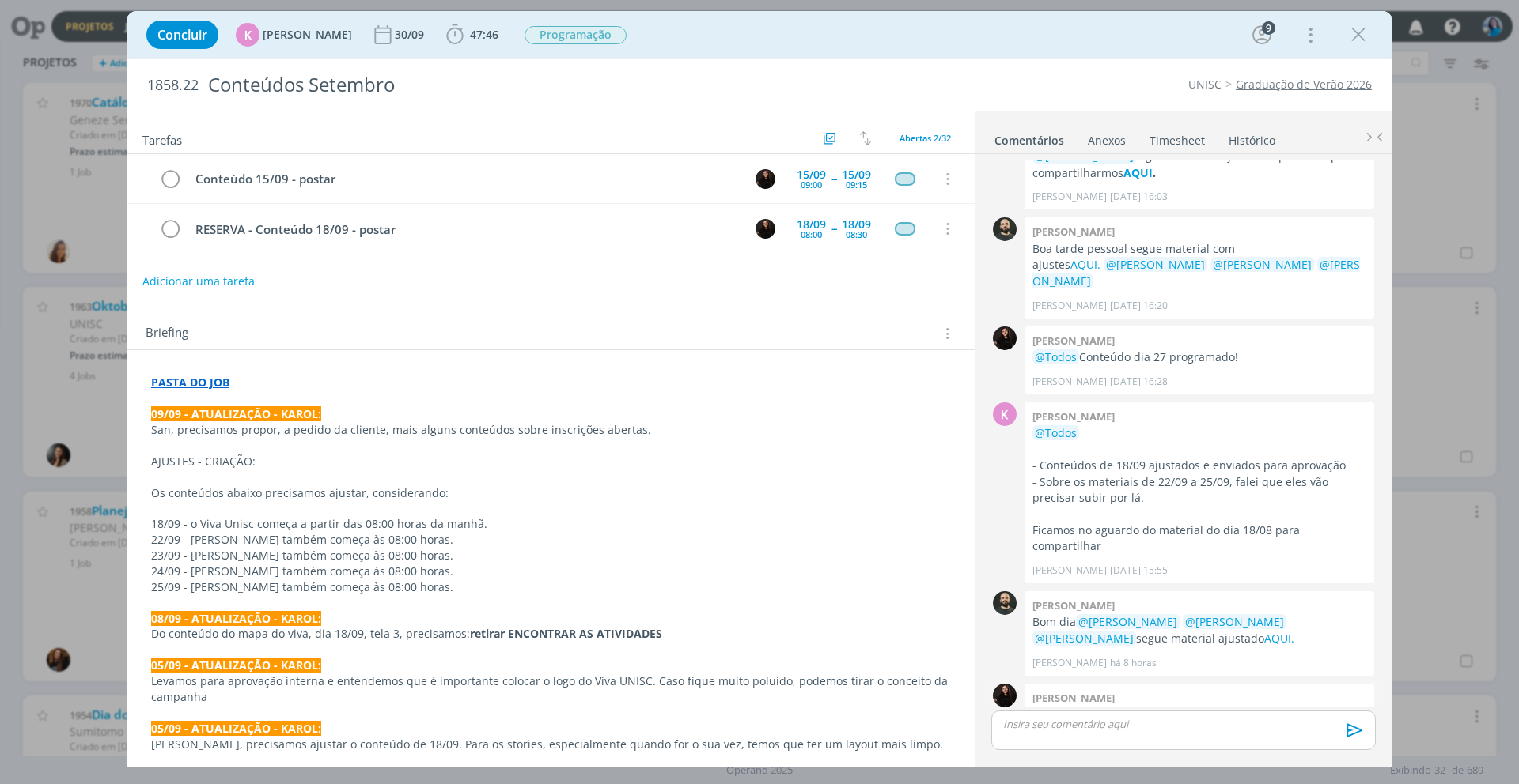
click at [1310, 707] on link "AQUI" at bounding box center [1311, 715] width 27 height 15
click at [1436, 368] on div "Concluir K Karoline Arend 30/09 47:46 Iniciar Apontar Data * 10/09/2025 Horas *…" at bounding box center [760, 392] width 1519 height 784
click at [1365, 36] on icon "dialog" at bounding box center [1359, 35] width 24 height 24
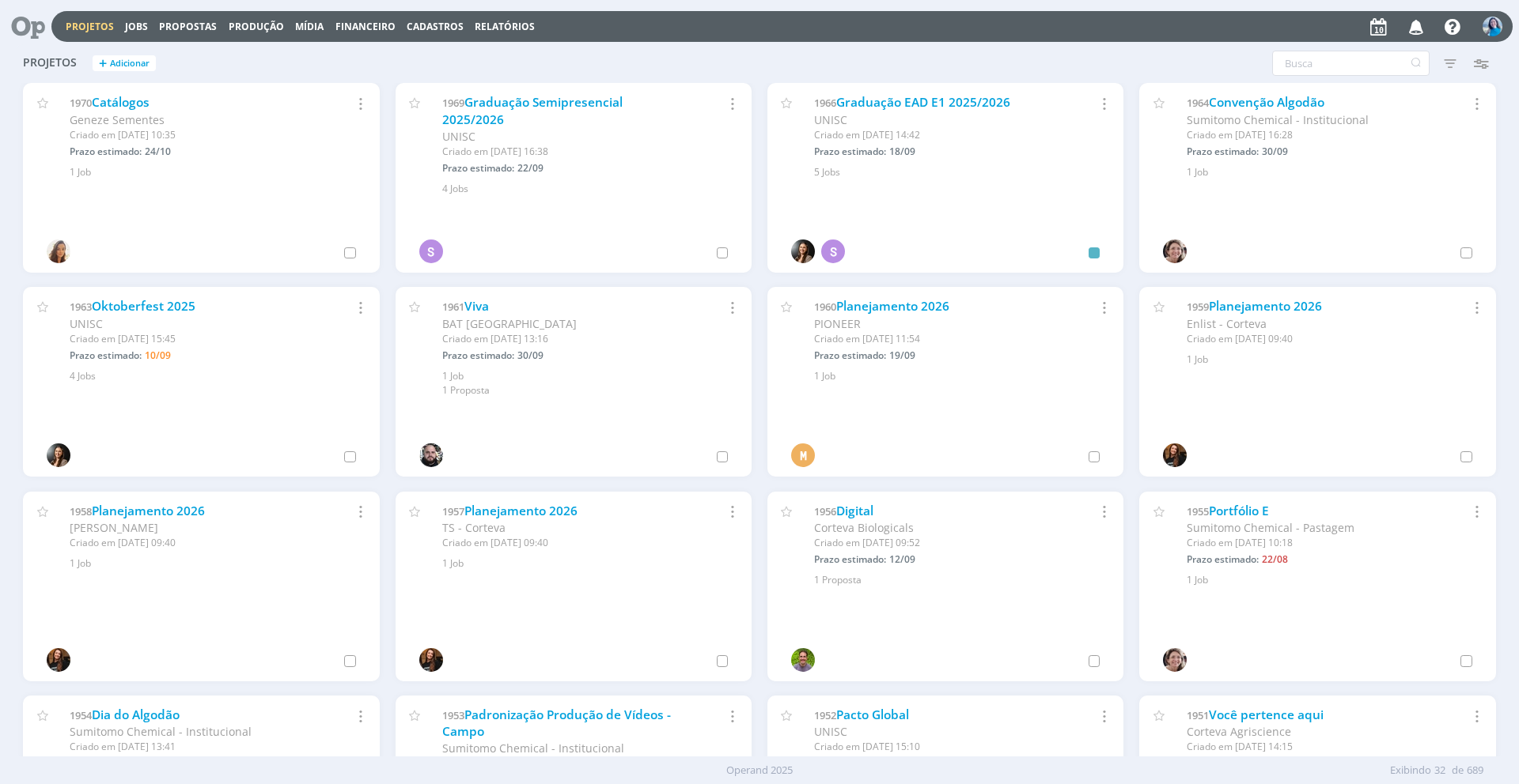
click at [1416, 25] on div at bounding box center [760, 392] width 1519 height 784
click at [1416, 25] on icon "button" at bounding box center [1416, 26] width 27 height 27
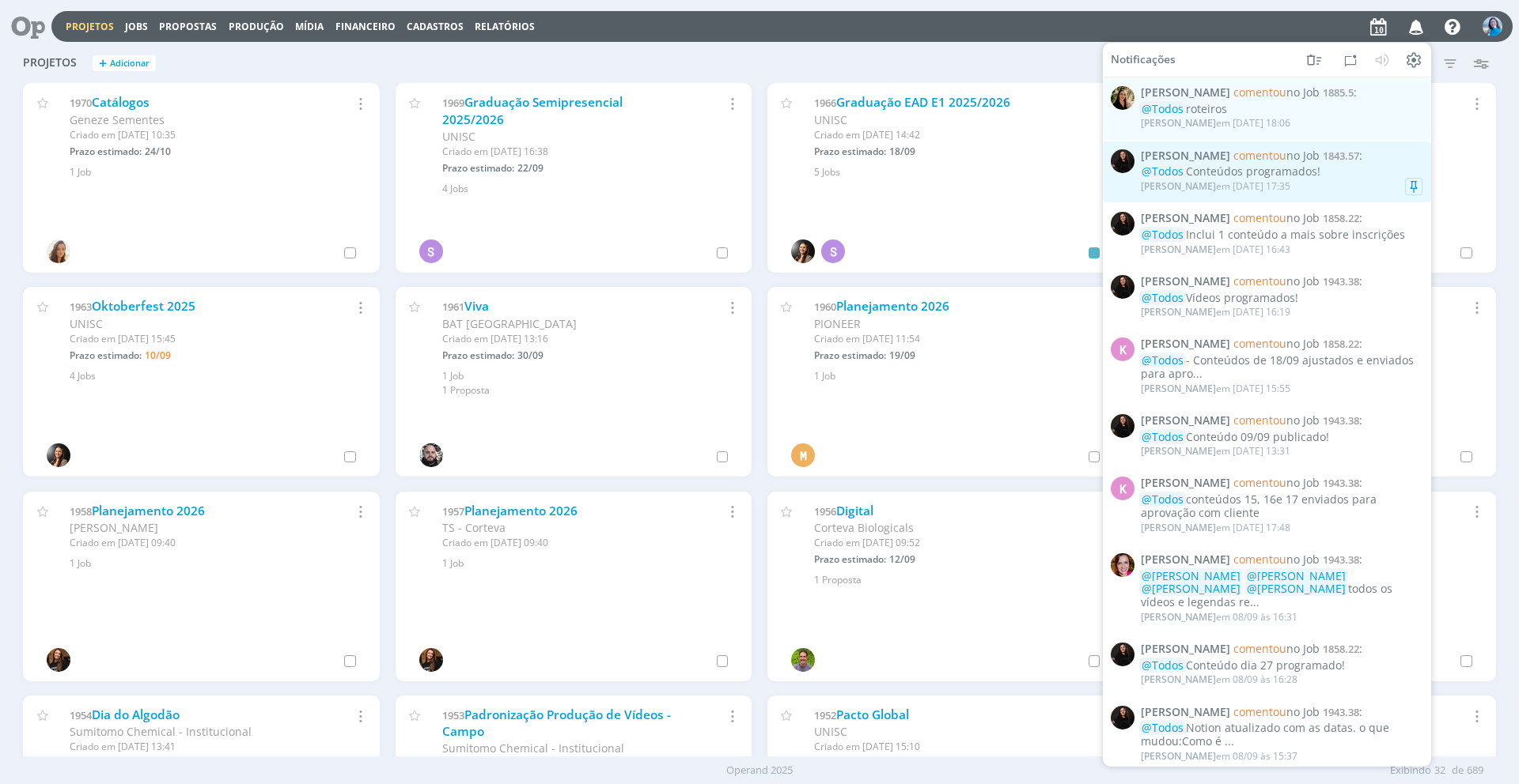
click at [1368, 157] on span "Sandriny Soares comentou no Job 1843.57 :" at bounding box center [1281, 155] width 281 height 14
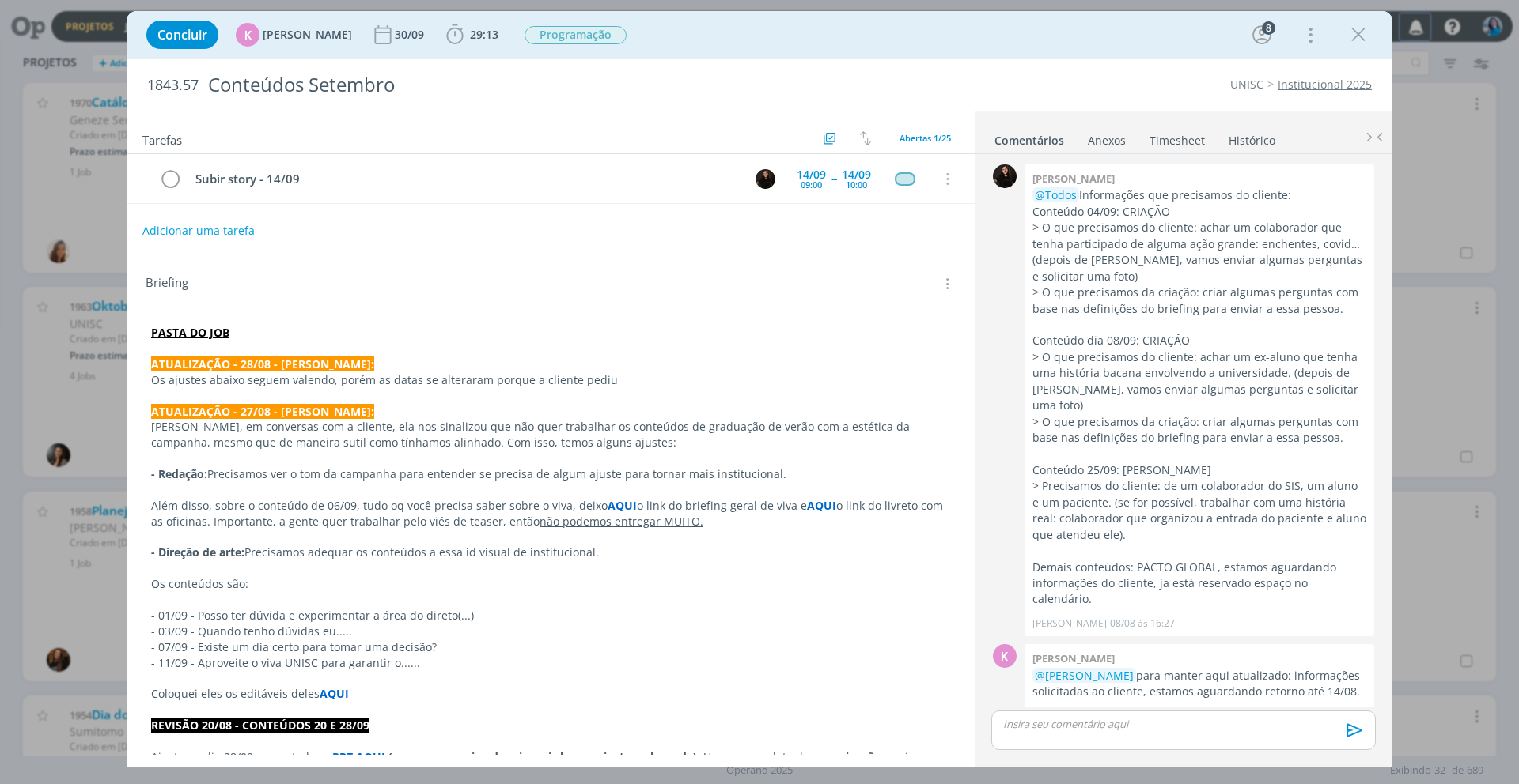
scroll to position [2982, 0]
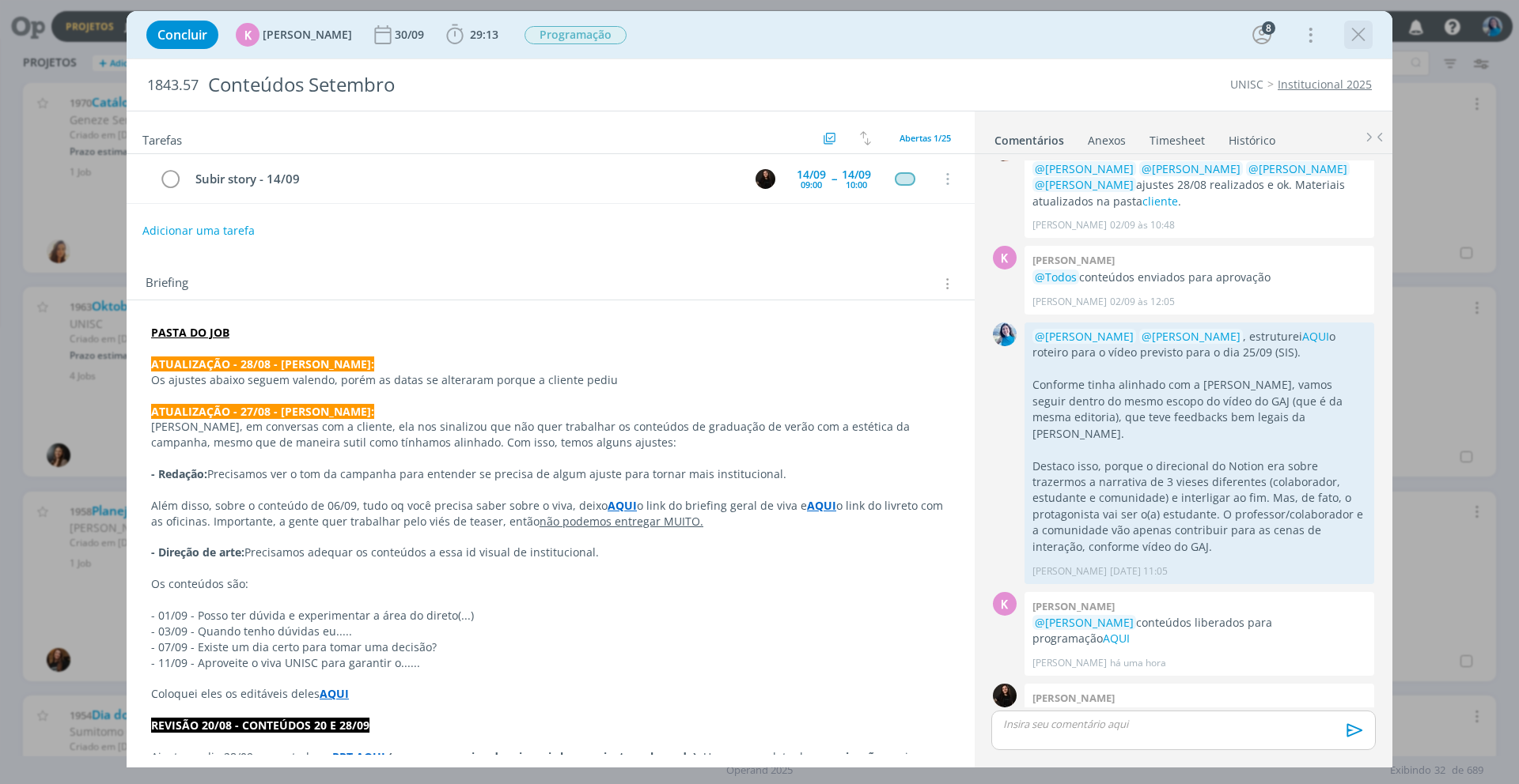
click at [1360, 41] on icon "dialog" at bounding box center [1359, 35] width 24 height 24
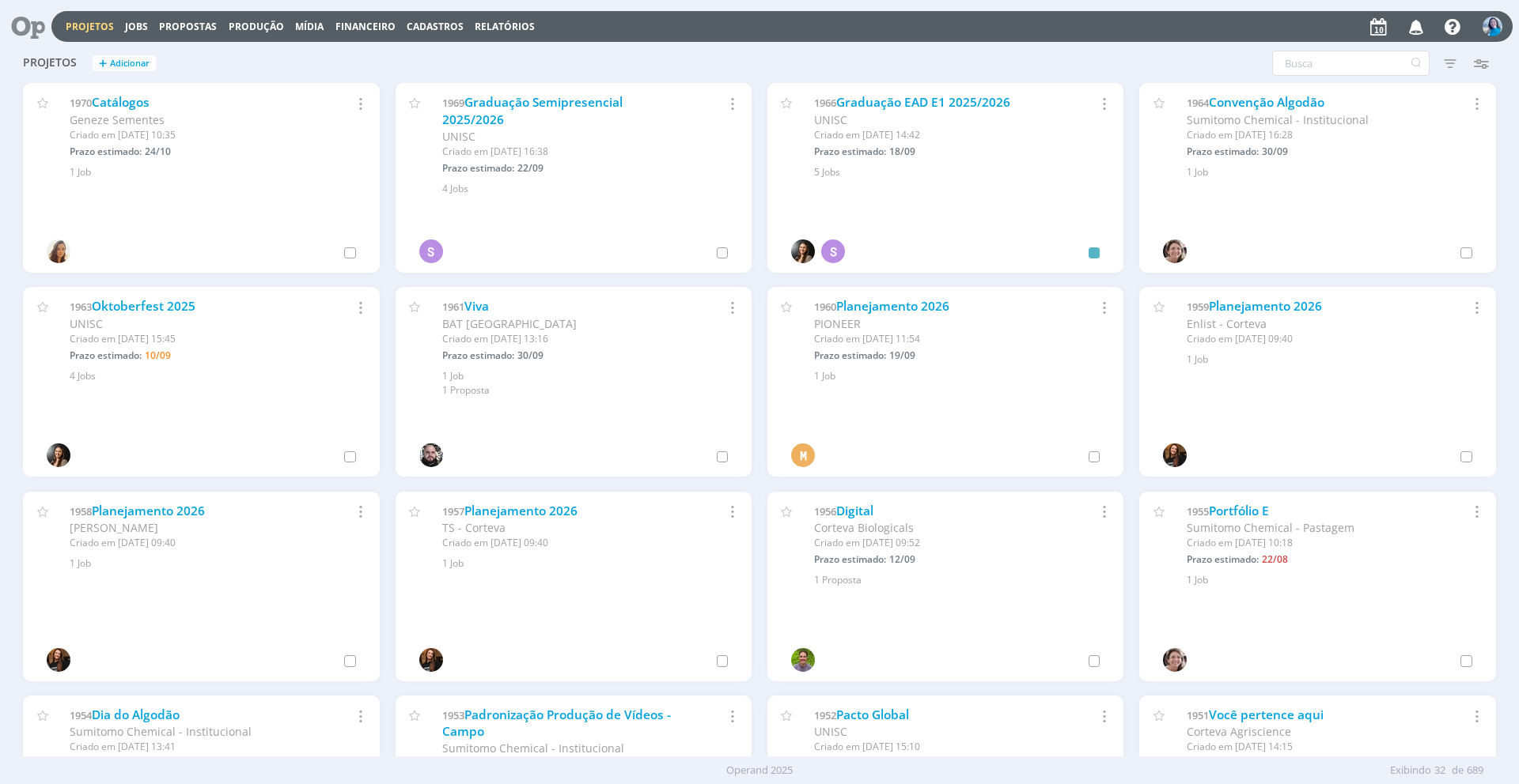
click at [1414, 29] on icon "button" at bounding box center [1416, 26] width 27 height 27
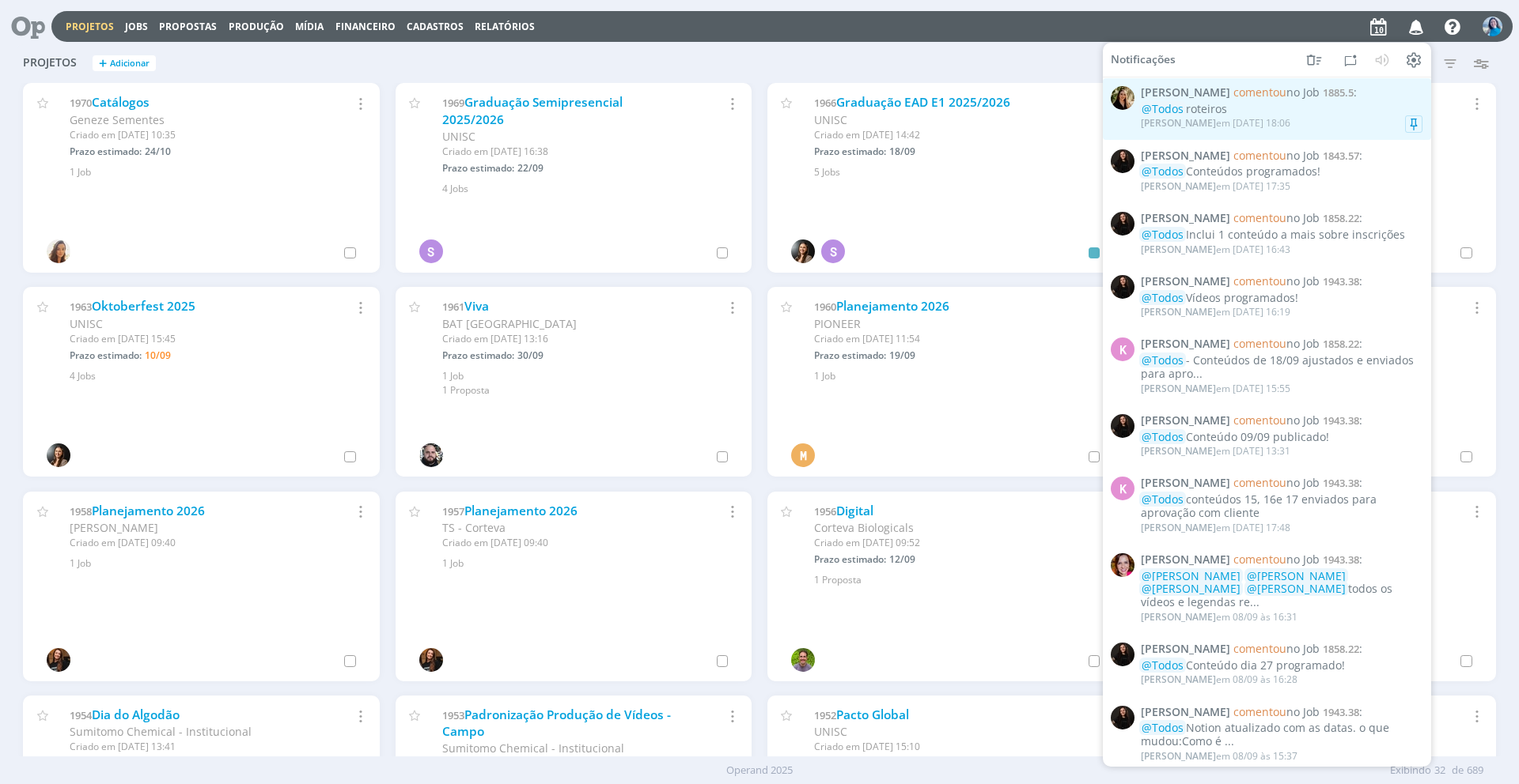
click at [1337, 109] on div "@Todos roteiros" at bounding box center [1281, 110] width 281 height 14
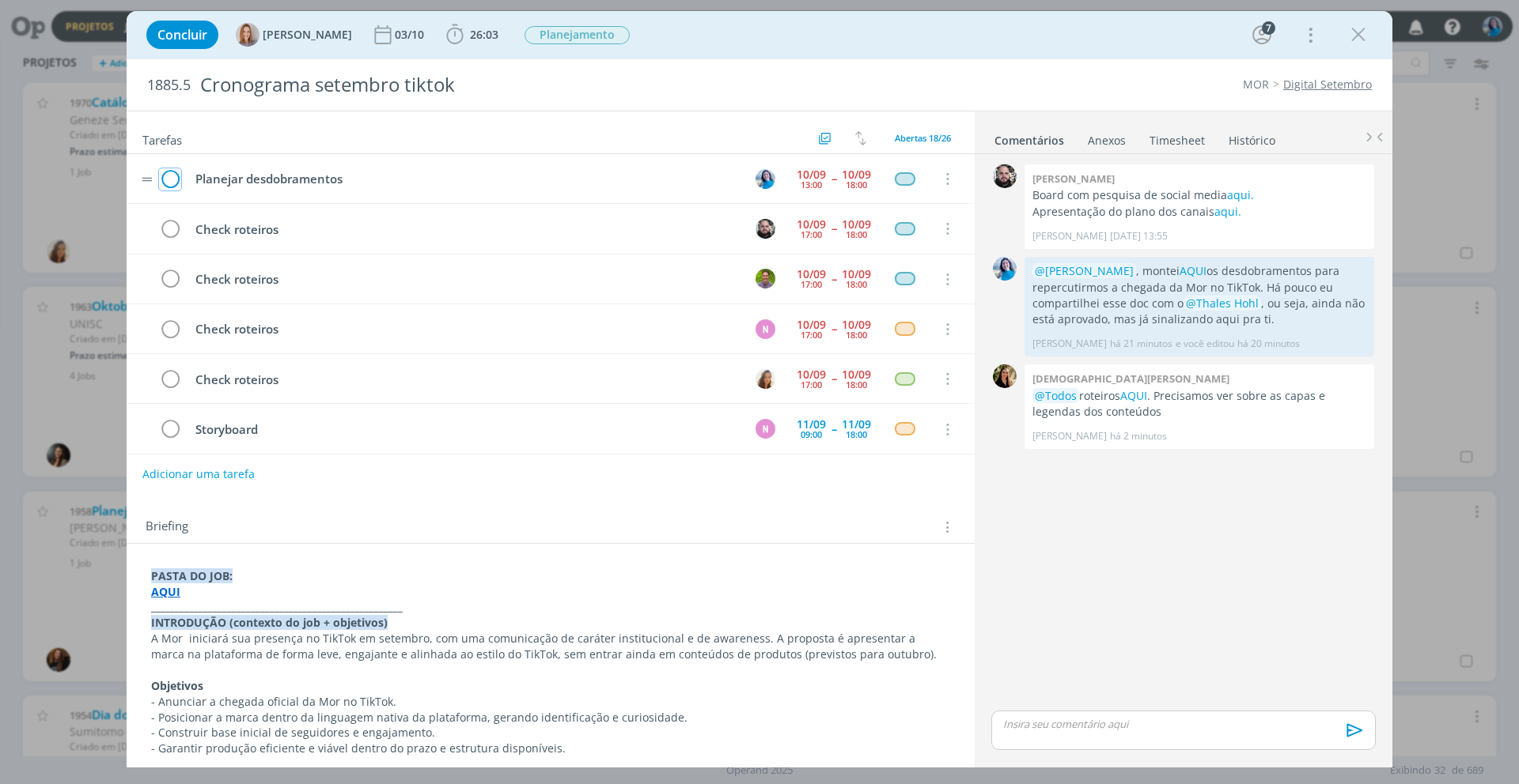
click at [172, 180] on icon "dialog" at bounding box center [170, 179] width 22 height 24
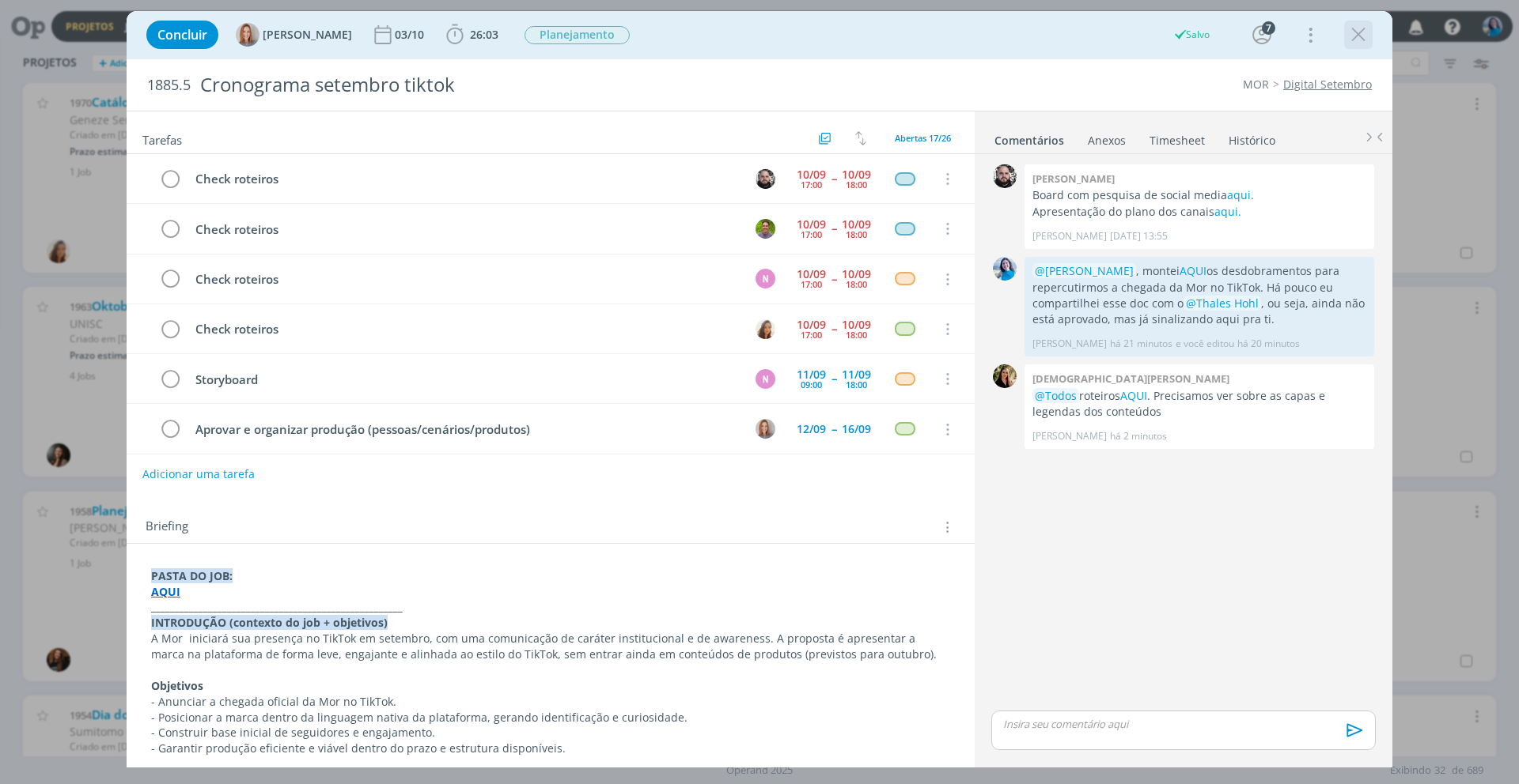
click at [1347, 42] on icon "dialog" at bounding box center [1359, 35] width 24 height 24
